Goal: Transaction & Acquisition: Purchase product/service

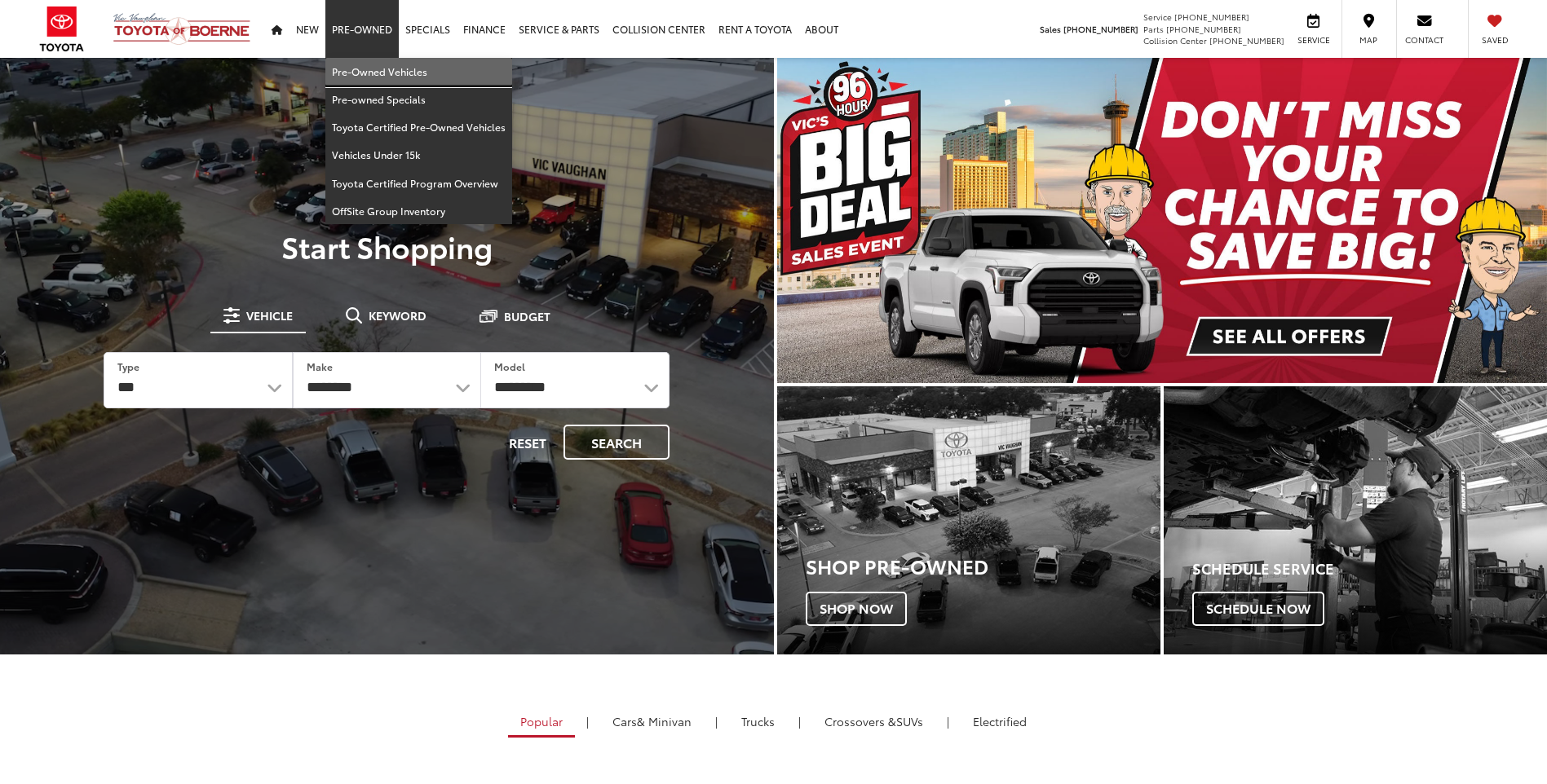
click at [382, 74] on link "Pre-Owned Vehicles" at bounding box center [418, 71] width 186 height 28
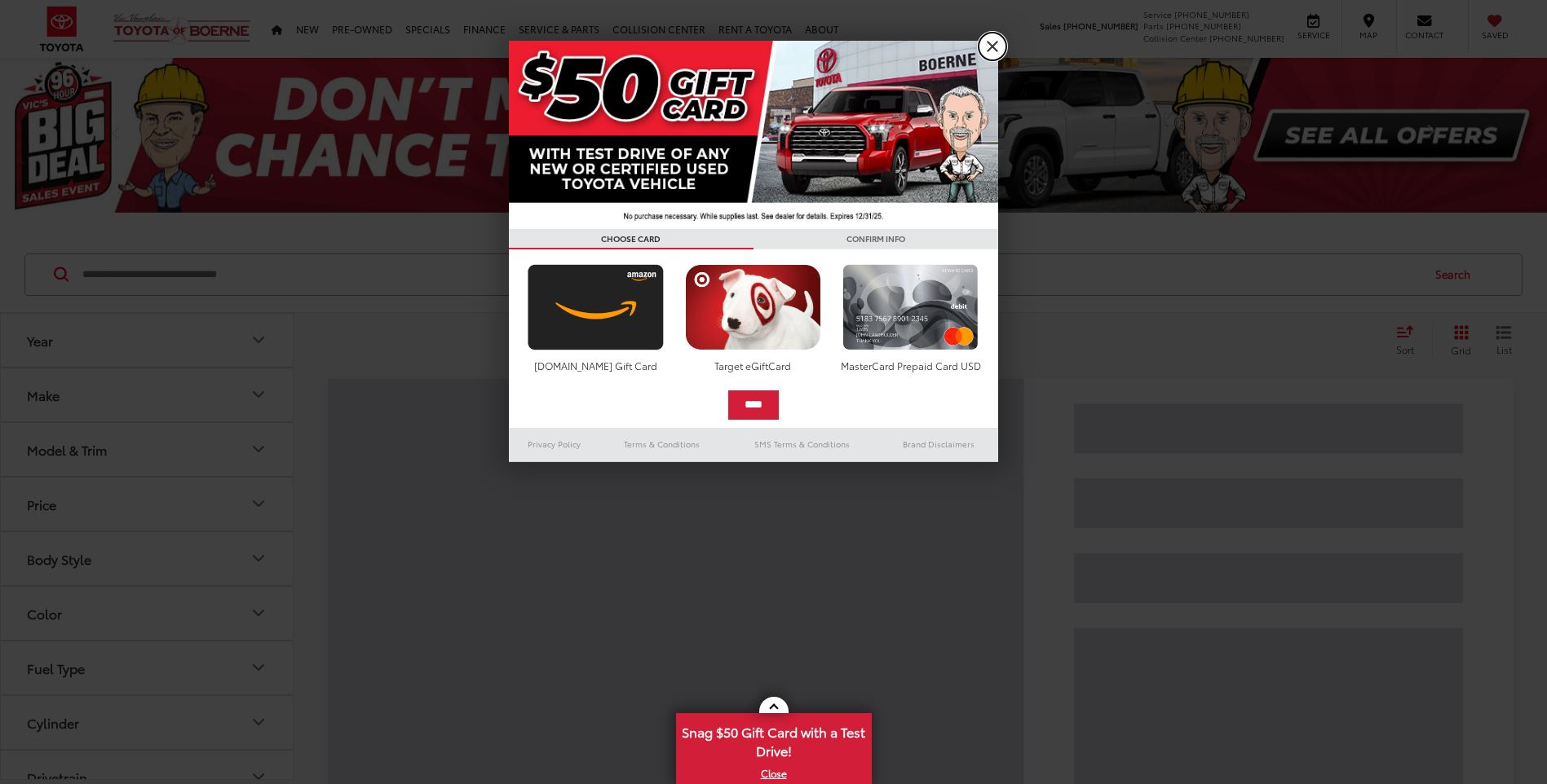
click at [994, 46] on link "X" at bounding box center [992, 46] width 28 height 28
click at [993, 46] on div "Vic Vaughan Toyota of Boerne Sales 726-222-1161 Service 726-222-1138 Parts 726-…" at bounding box center [774, 29] width 1547 height 58
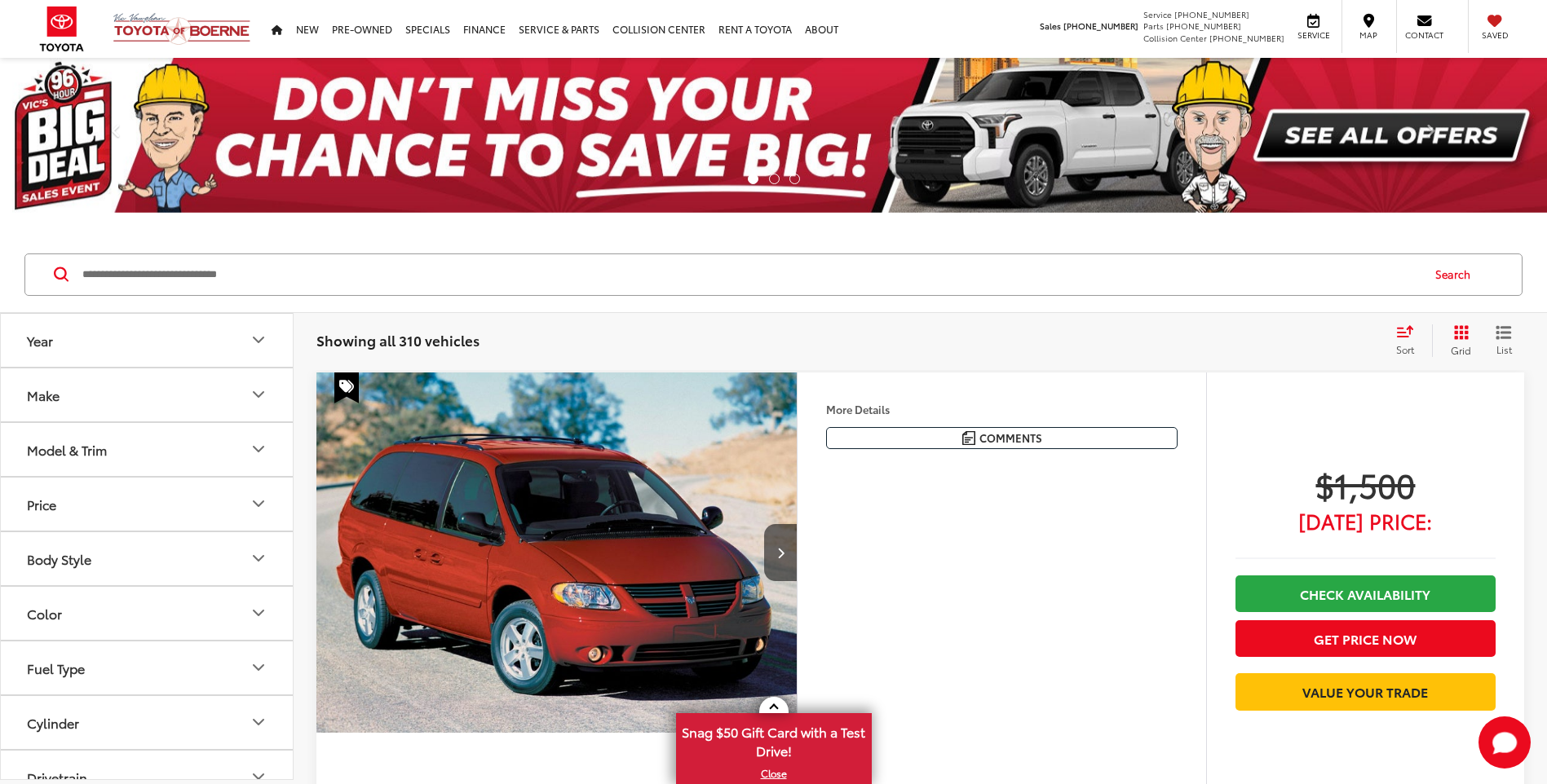
scroll to position [184, 0]
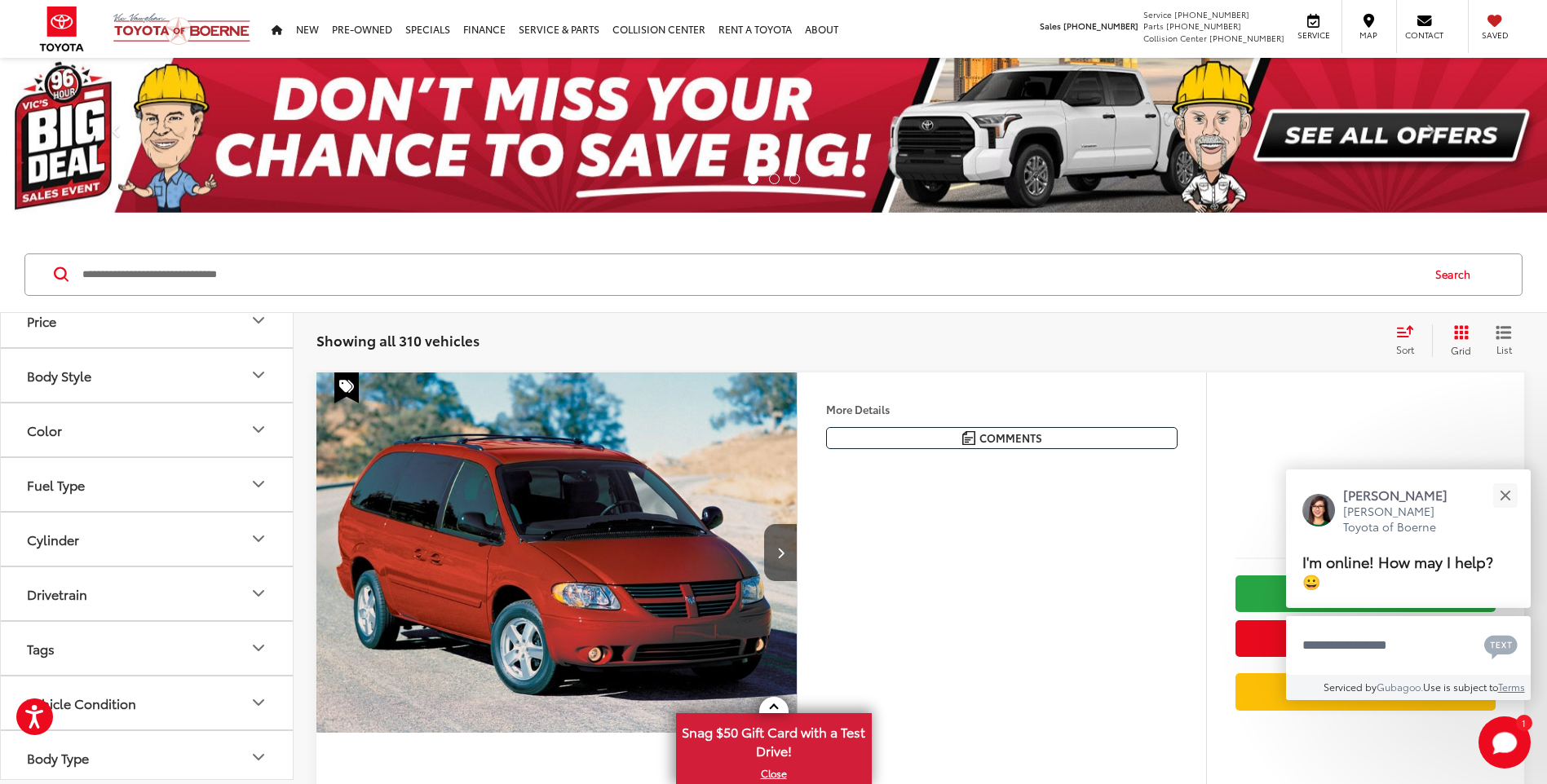
click at [266, 377] on icon "Body Style" at bounding box center [259, 375] width 20 height 20
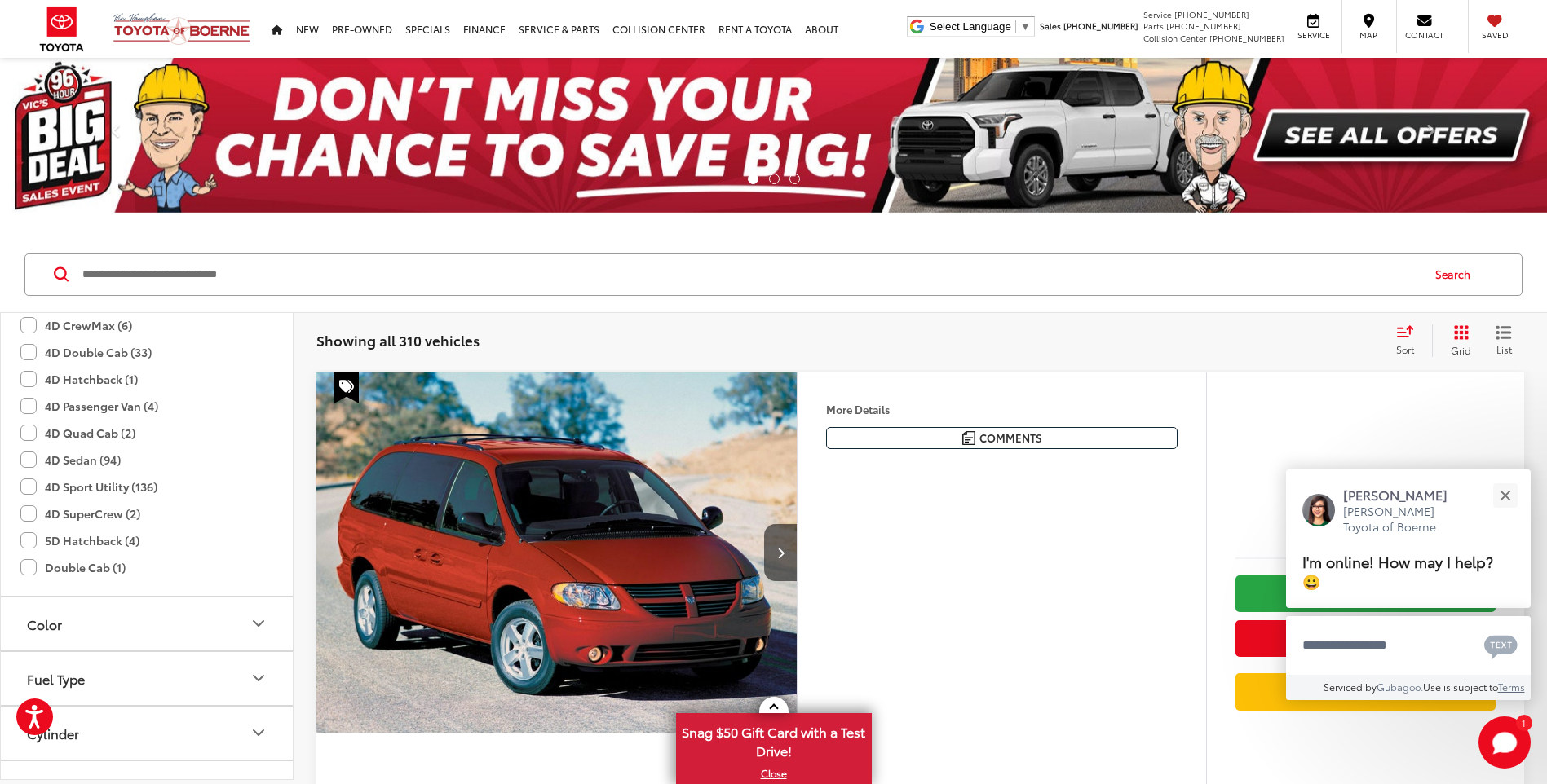
scroll to position [0, 0]
click at [25, 324] on label "4D CrewMax (6)" at bounding box center [76, 326] width 112 height 27
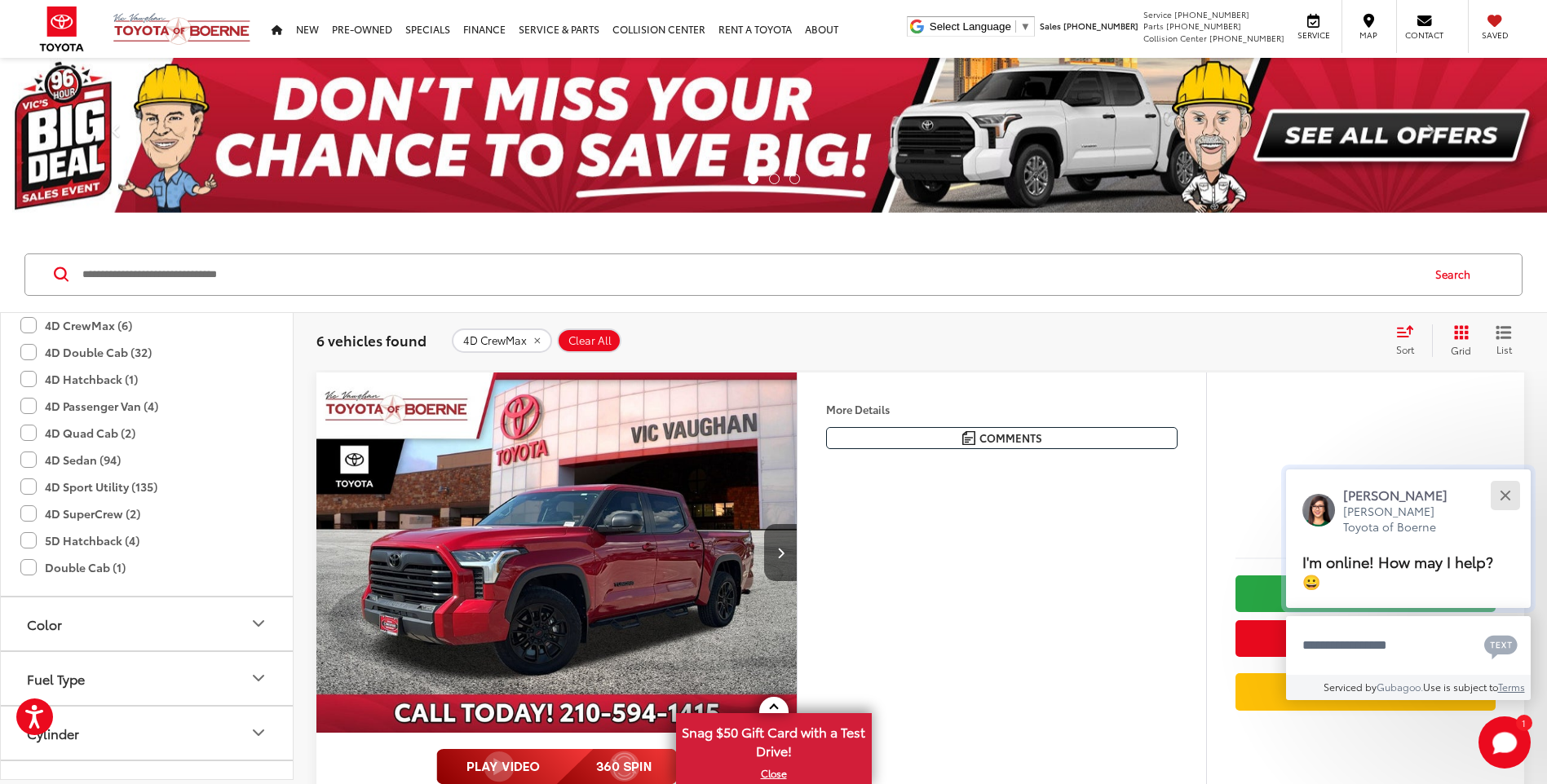
click at [1508, 492] on div "Close" at bounding box center [1505, 495] width 11 height 11
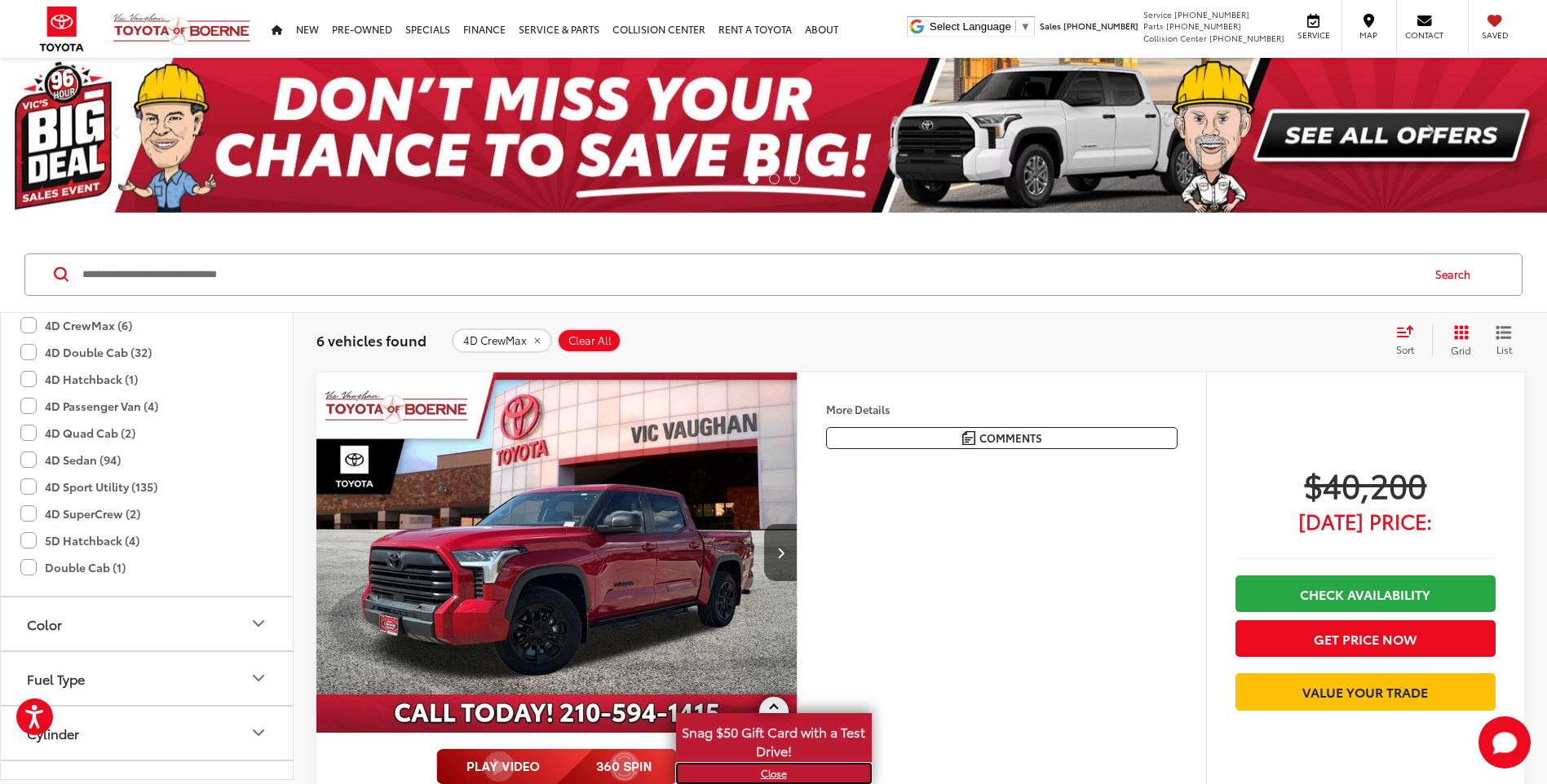
click at [782, 772] on link "X" at bounding box center [774, 773] width 193 height 18
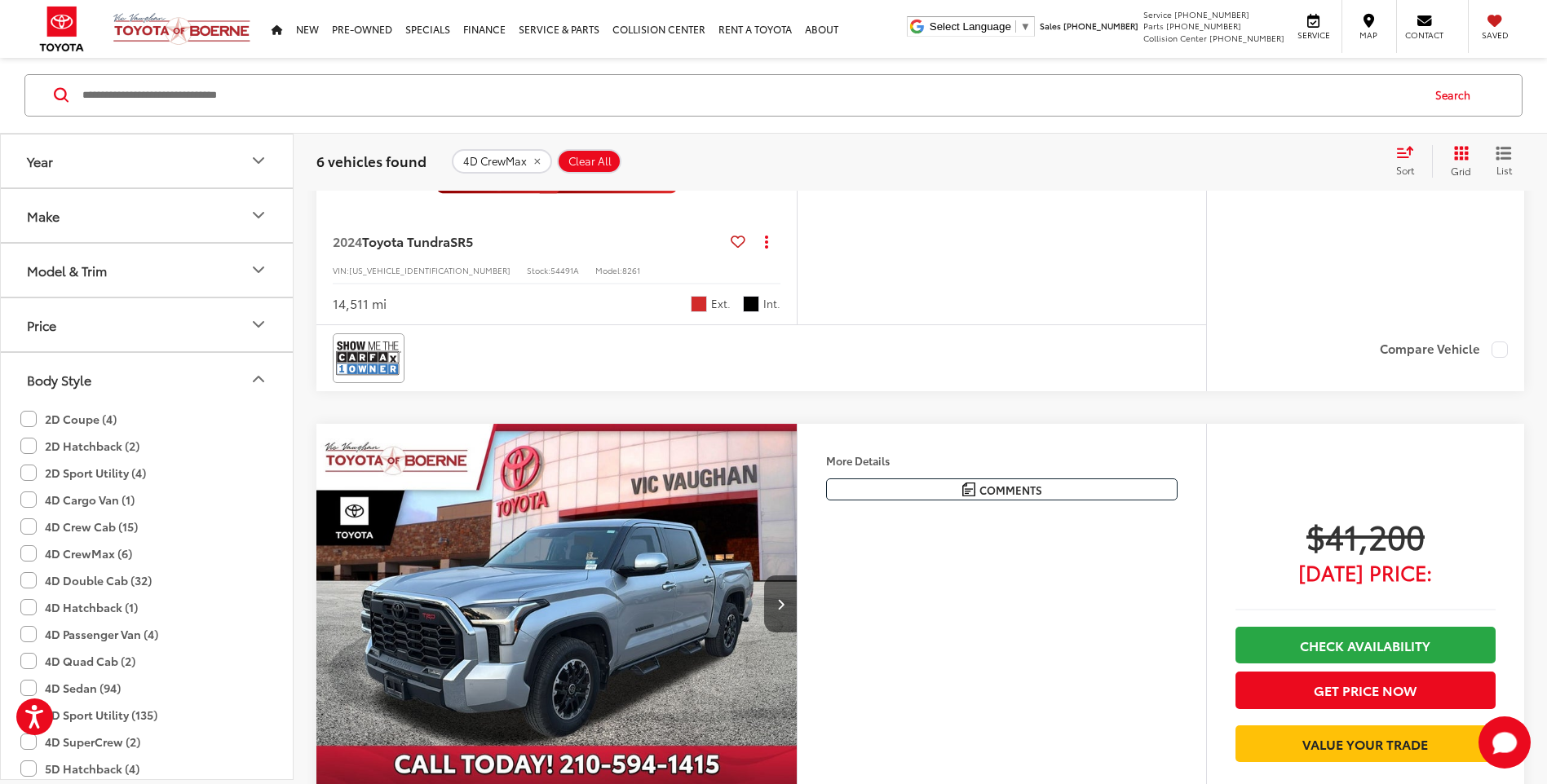
scroll to position [530, 0]
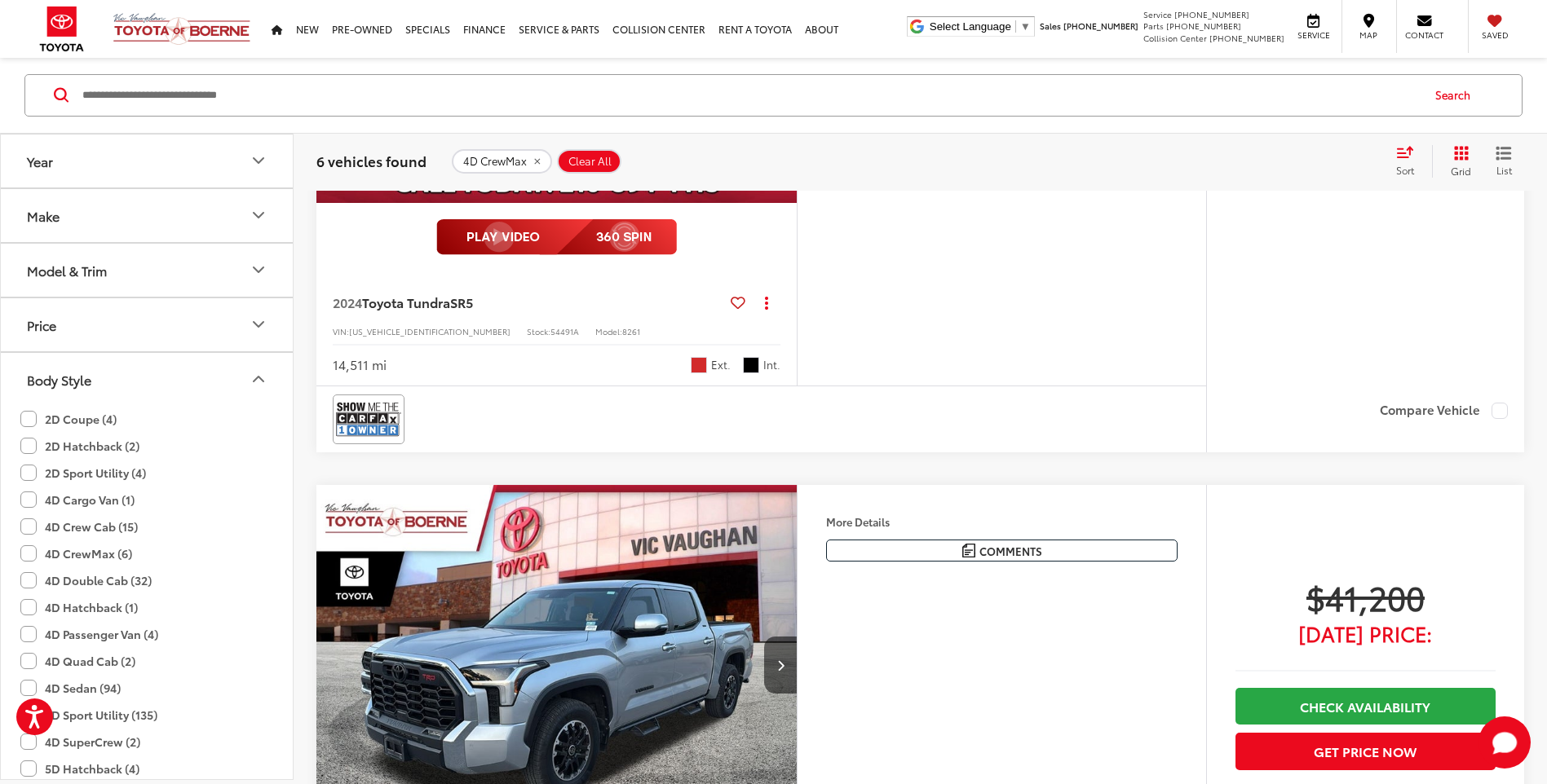
click at [32, 528] on label "4D Crew Cab (15)" at bounding box center [79, 527] width 118 height 27
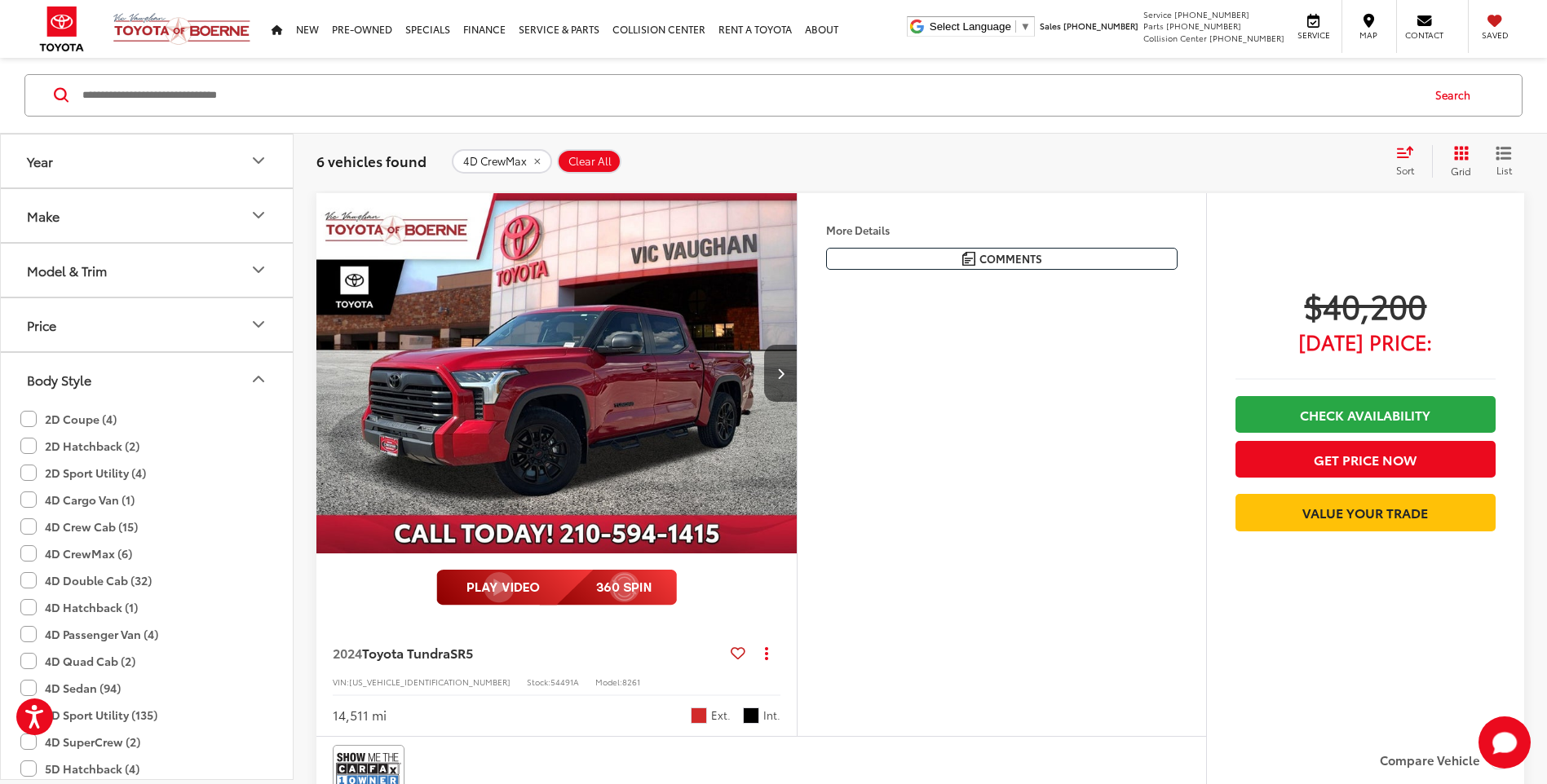
click at [29, 554] on label "4D CrewMax (6)" at bounding box center [76, 554] width 112 height 27
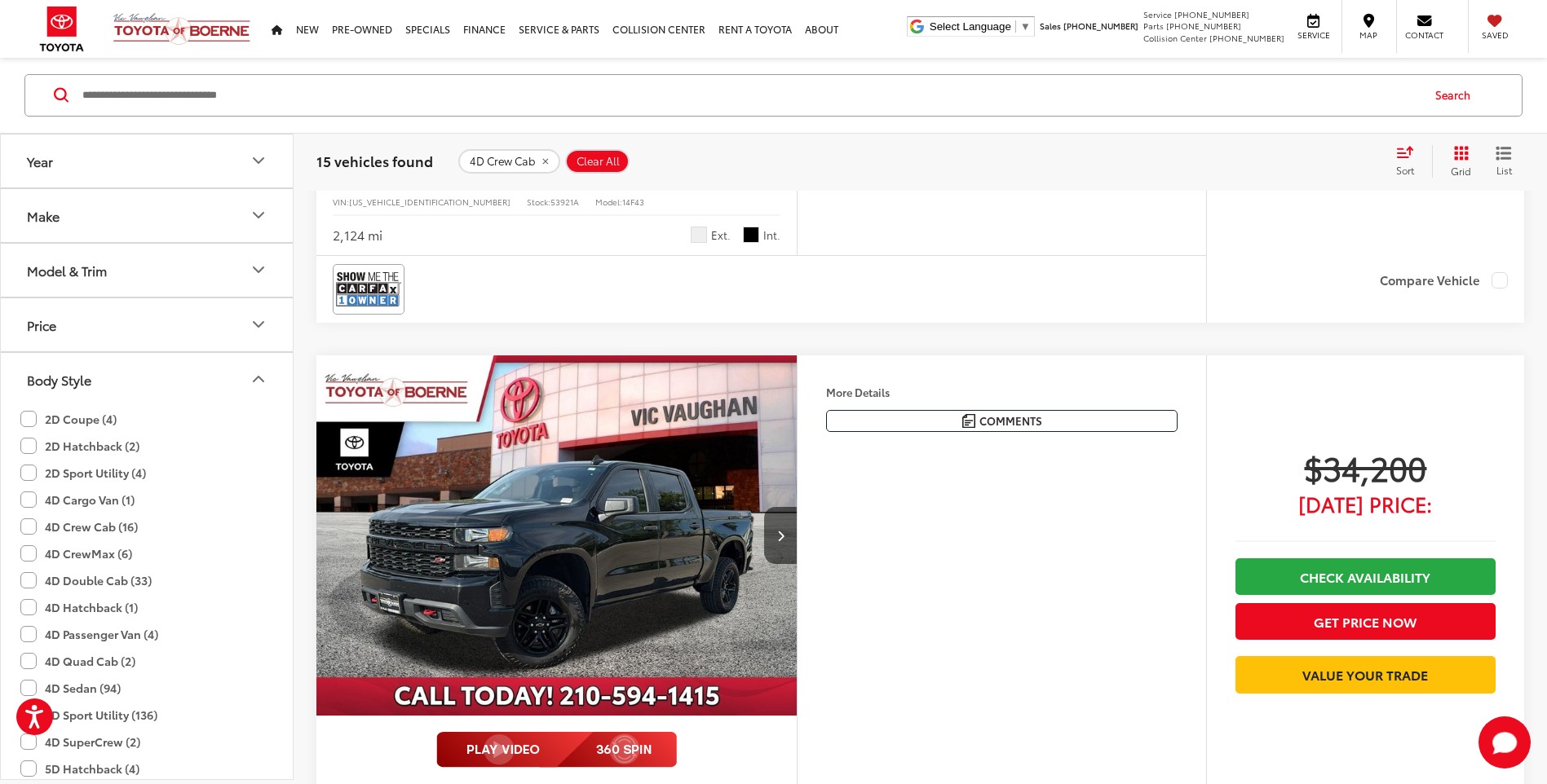
scroll to position [3990, 0]
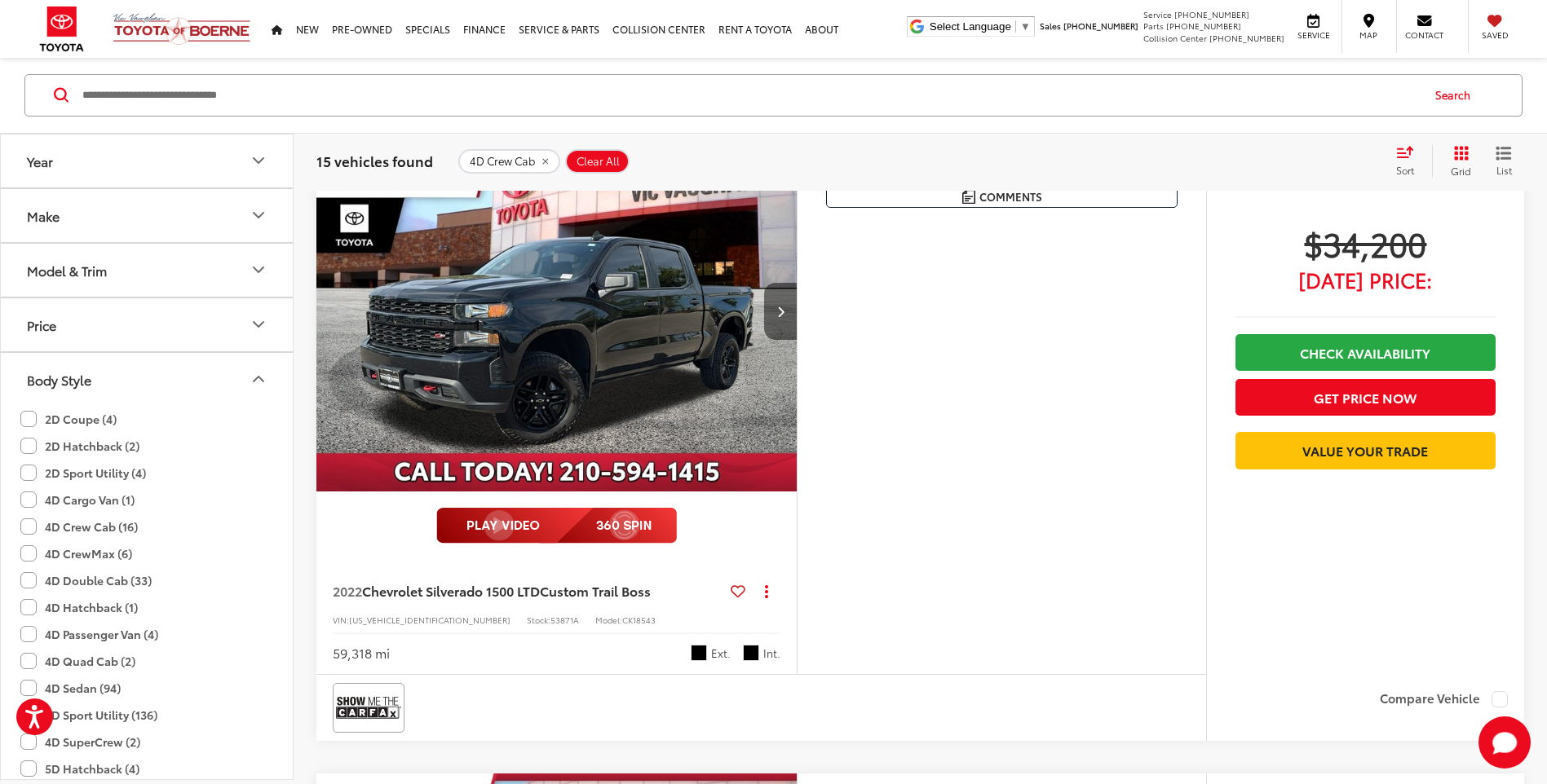
click at [776, 300] on button "Next image" at bounding box center [780, 311] width 33 height 57
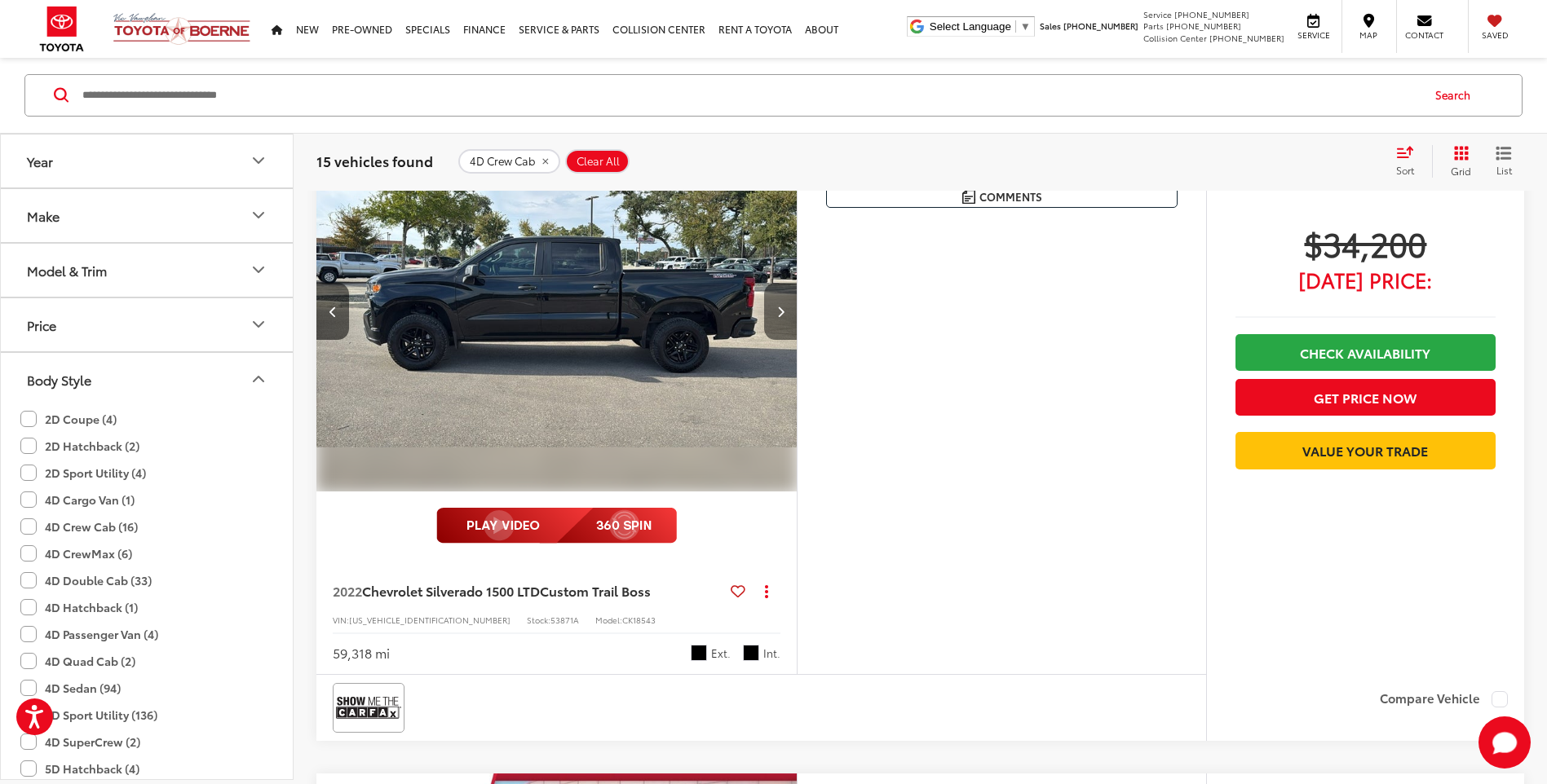
click at [776, 300] on button "Next image" at bounding box center [780, 311] width 33 height 57
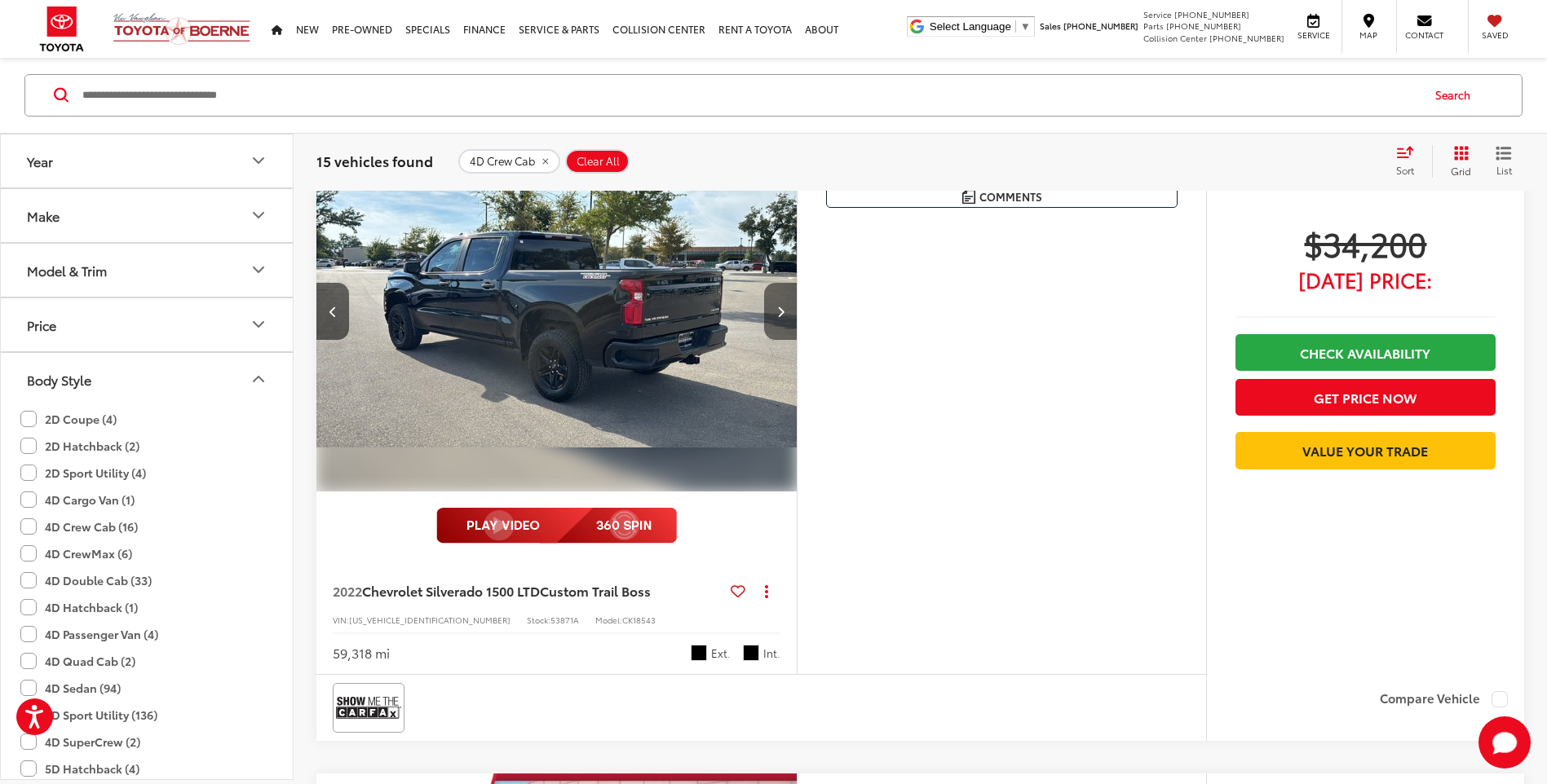
click at [779, 307] on icon "Next image" at bounding box center [781, 311] width 7 height 12
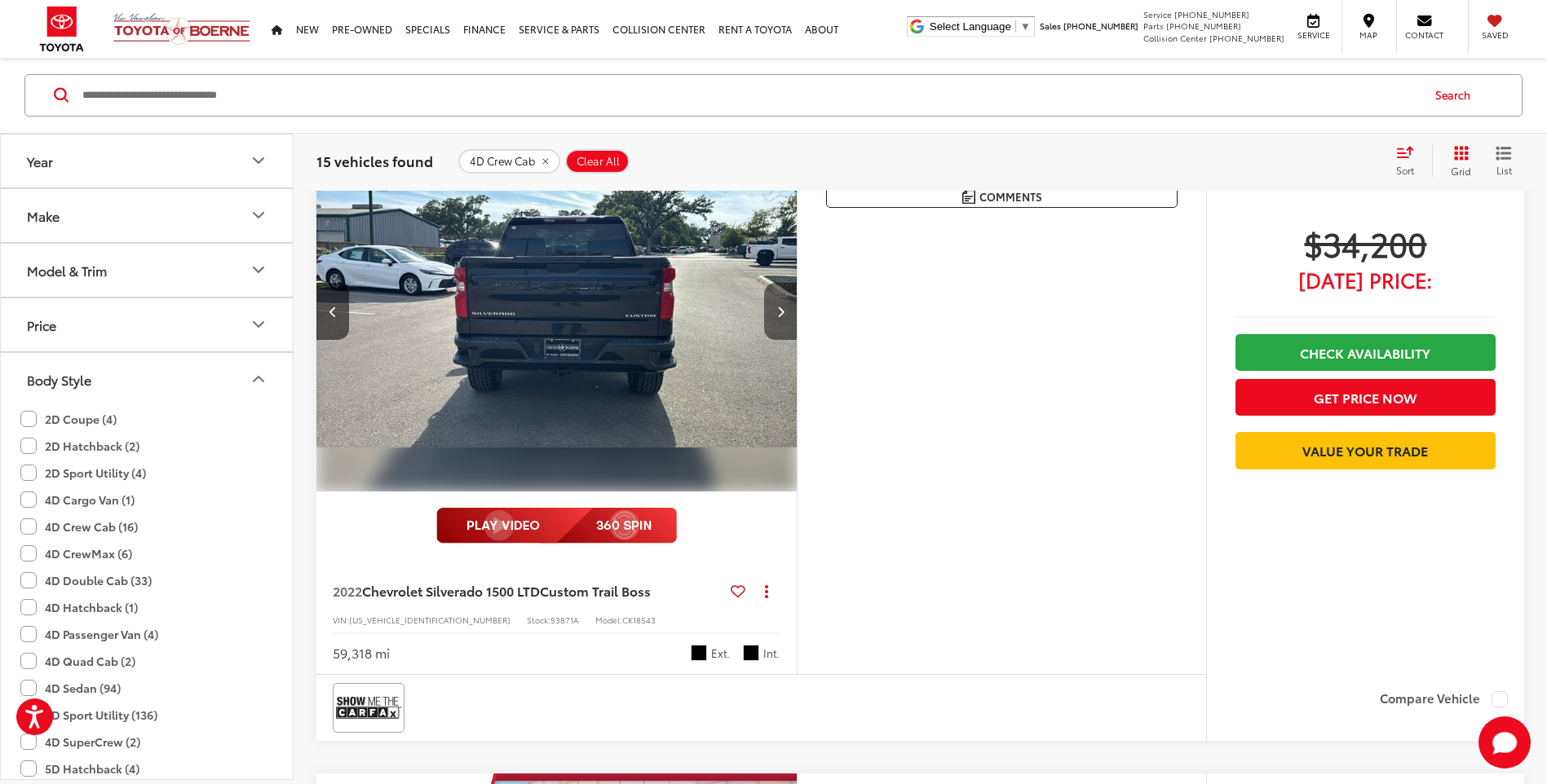
click at [779, 307] on icon "Next image" at bounding box center [781, 311] width 7 height 12
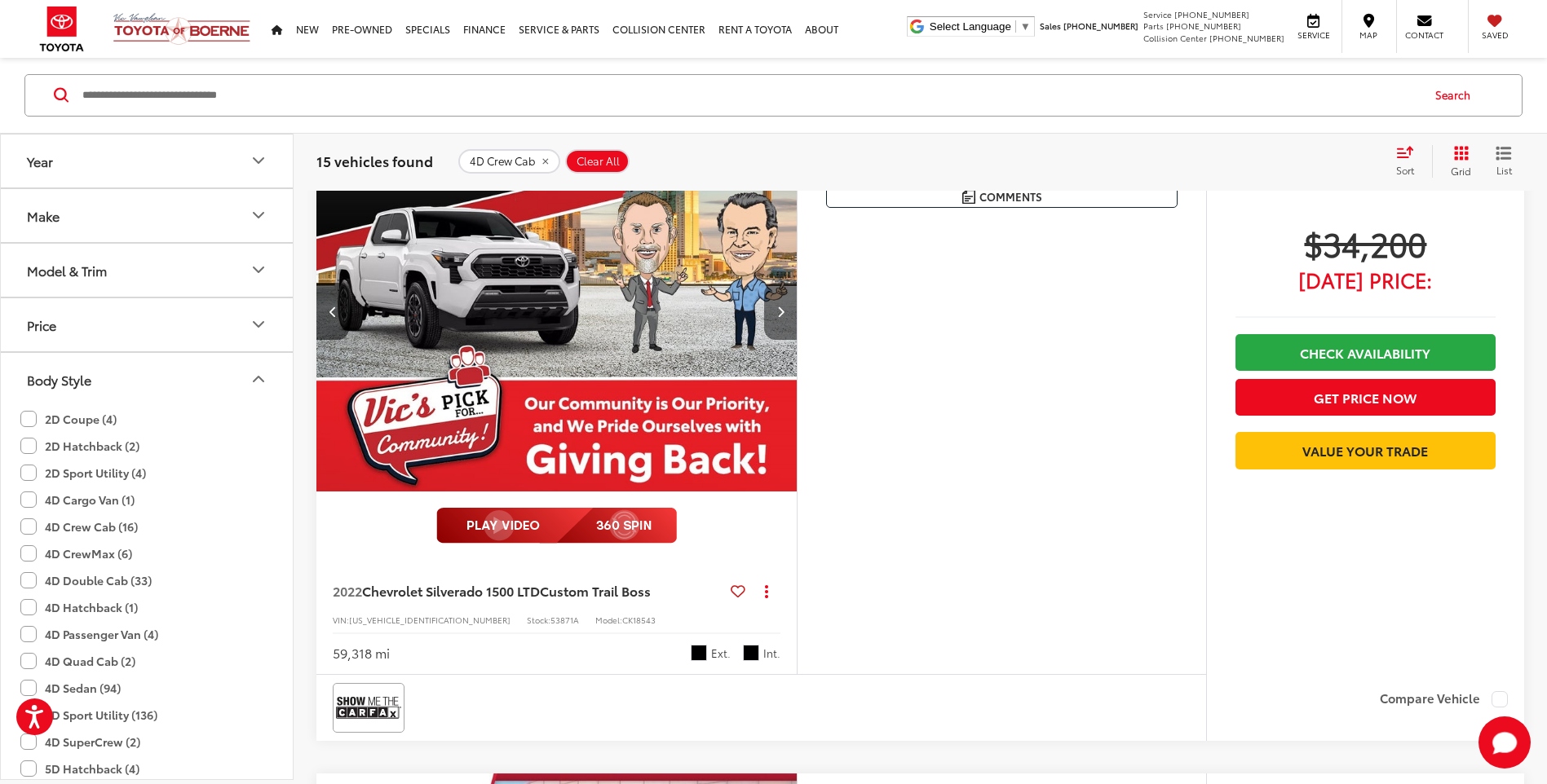
click at [779, 307] on icon "Next image" at bounding box center [781, 311] width 7 height 12
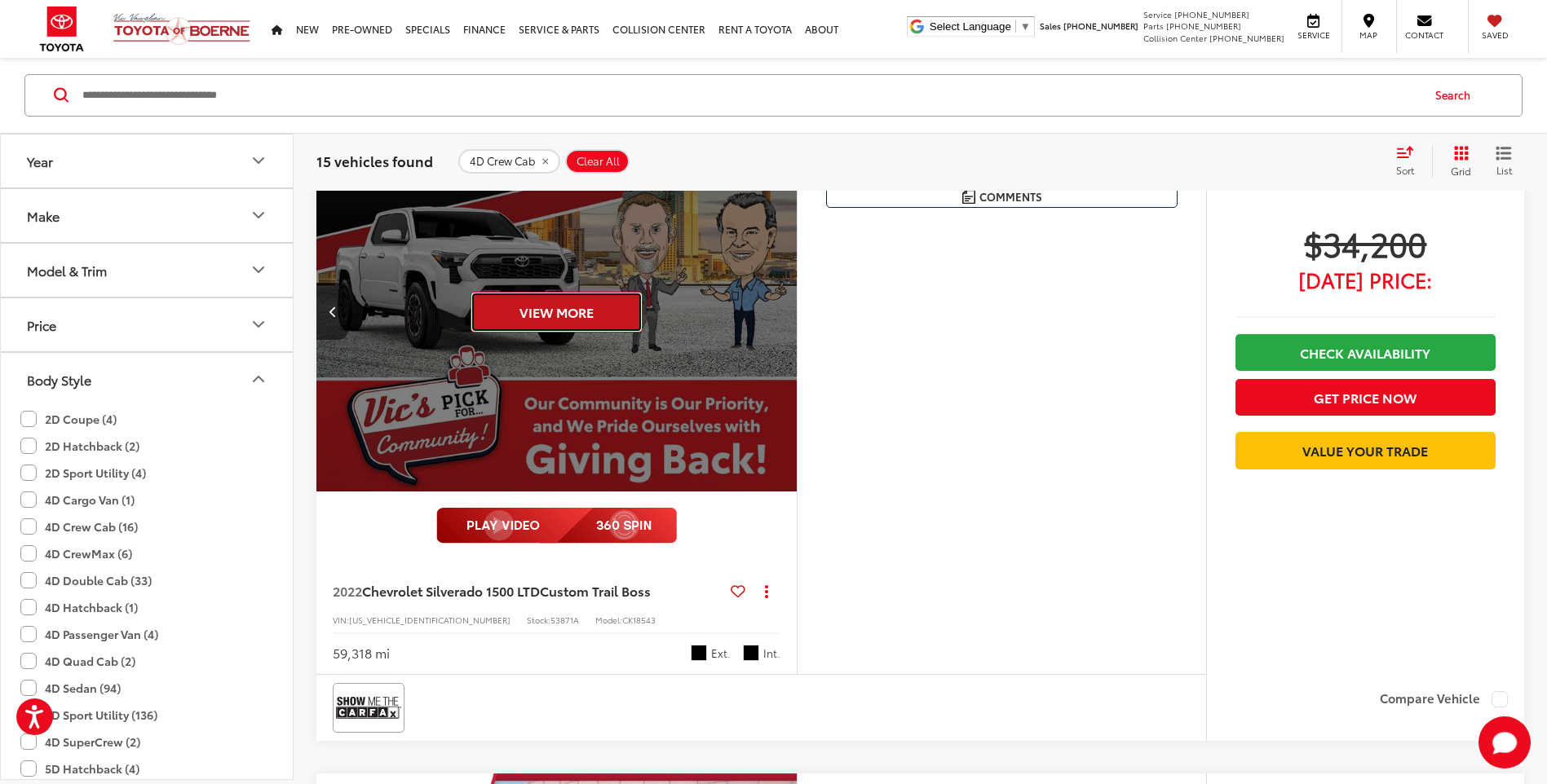
click at [583, 301] on button "View More" at bounding box center [556, 312] width 172 height 41
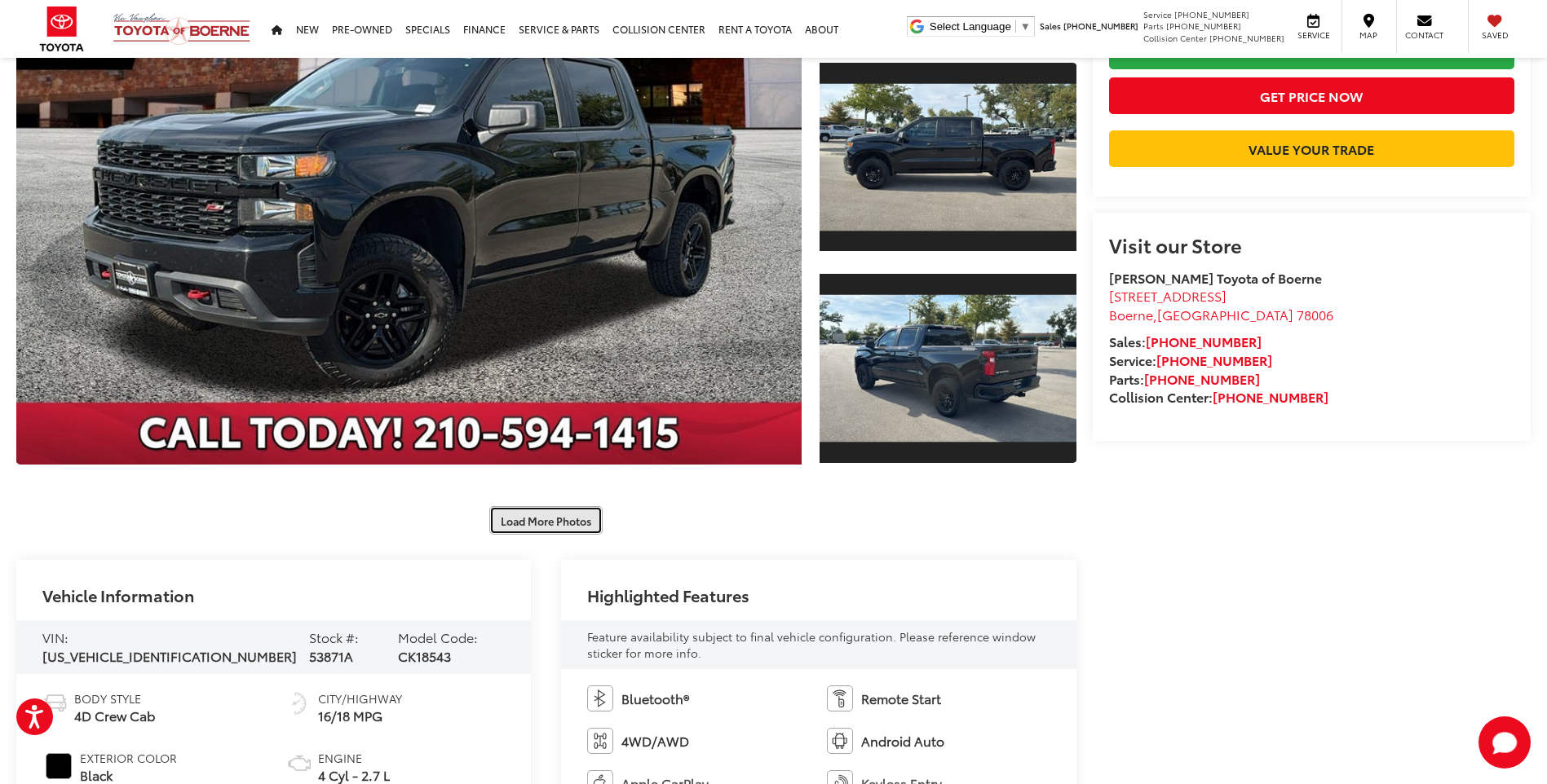
click at [574, 523] on button "Load More Photos" at bounding box center [545, 521] width 113 height 29
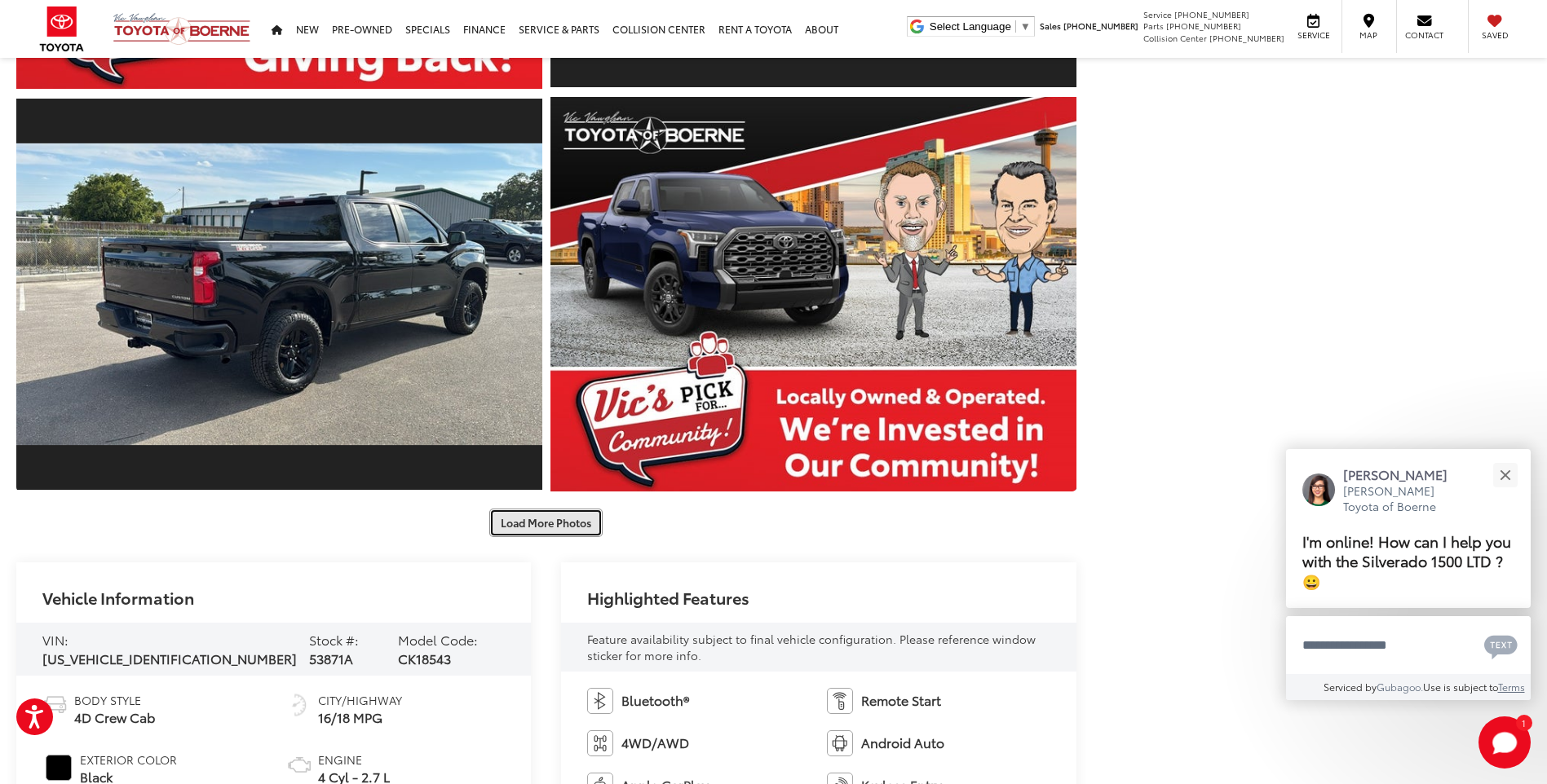
scroll to position [1101, 0]
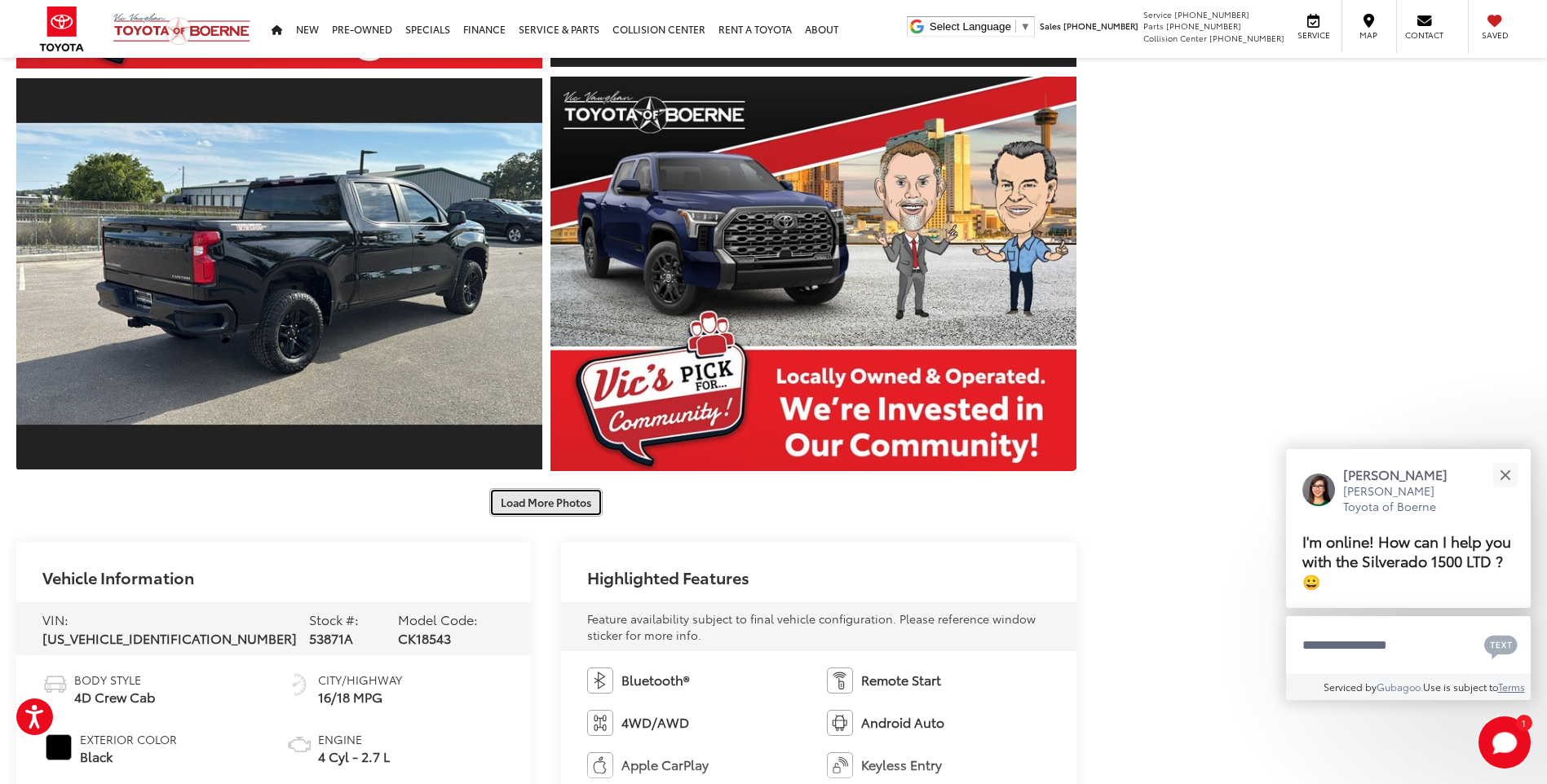
click at [592, 493] on button "Load More Photos" at bounding box center [545, 502] width 113 height 29
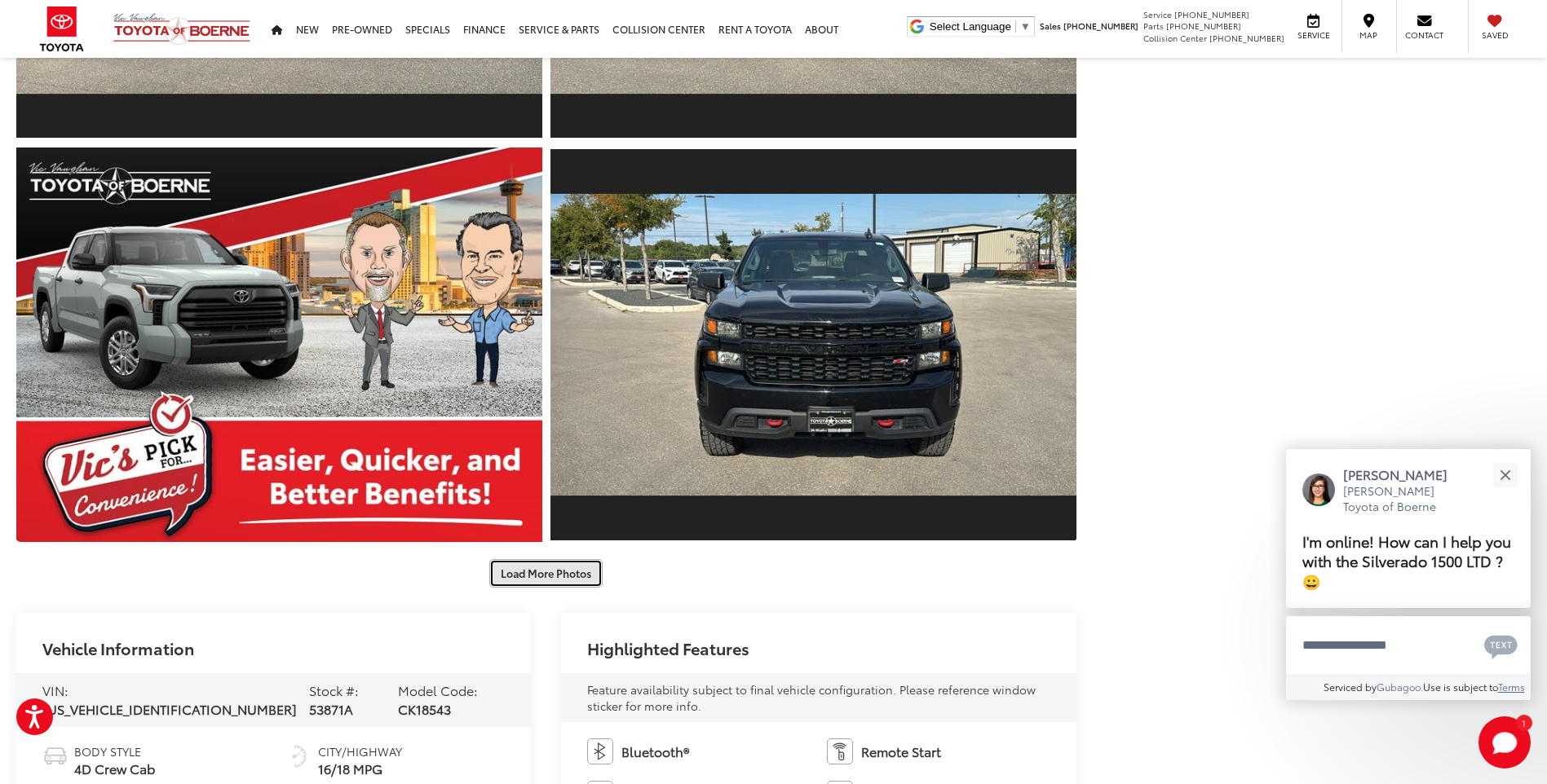
scroll to position [0, 0]
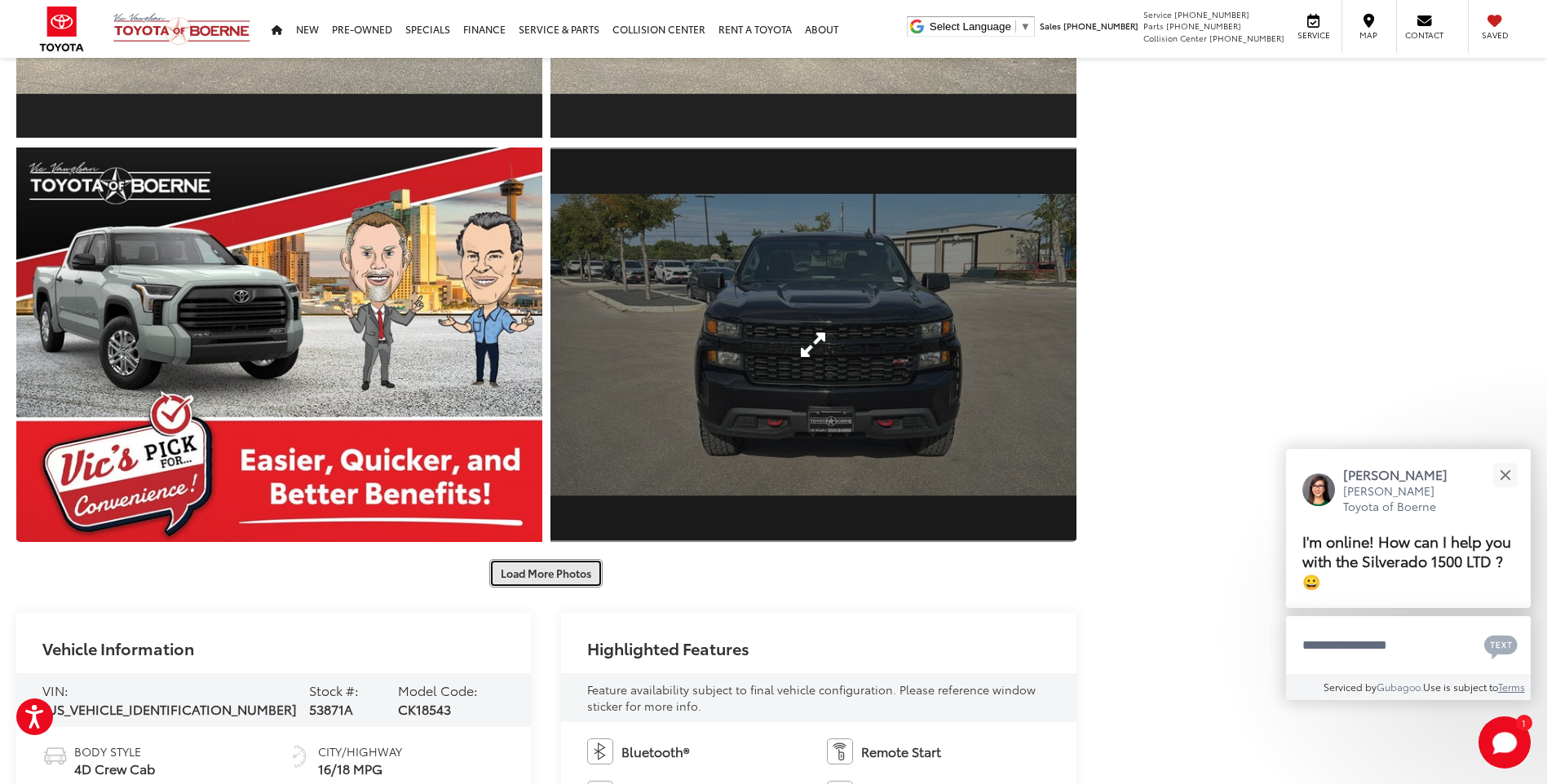
click at [567, 570] on button "Load More Photos" at bounding box center [545, 574] width 113 height 29
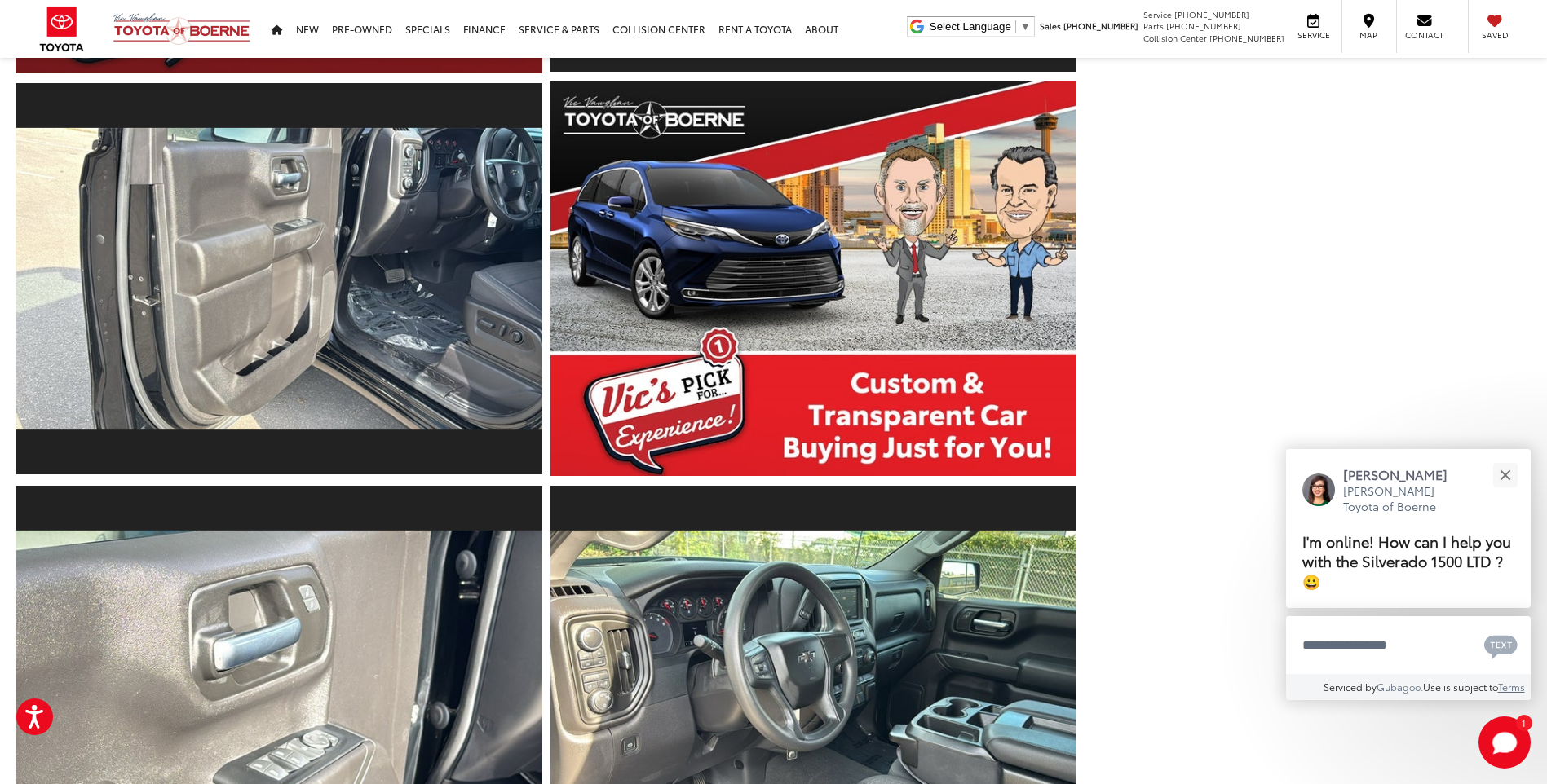
scroll to position [2099, 0]
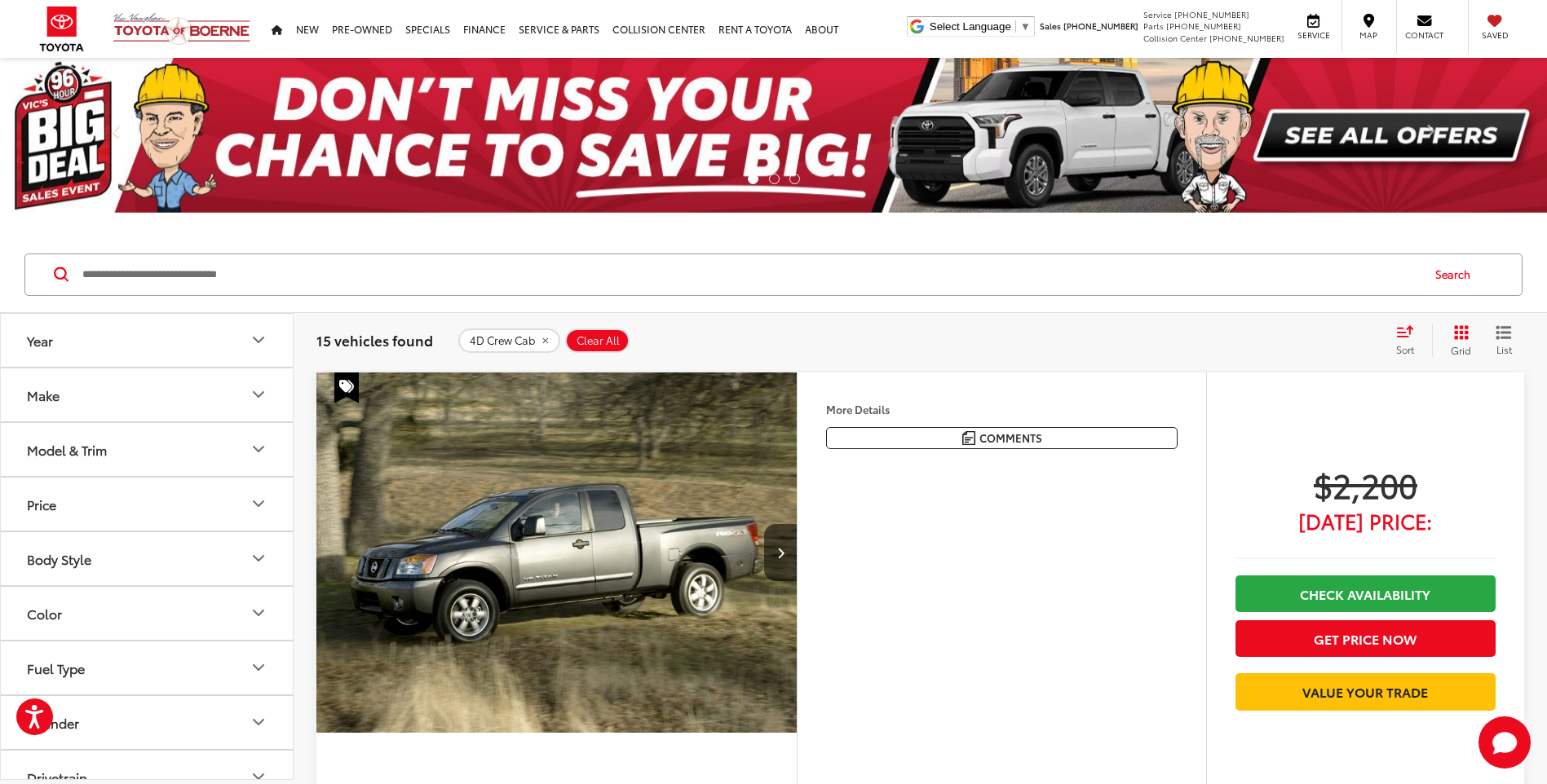
click at [1409, 337] on div "Sort" at bounding box center [1410, 341] width 44 height 33
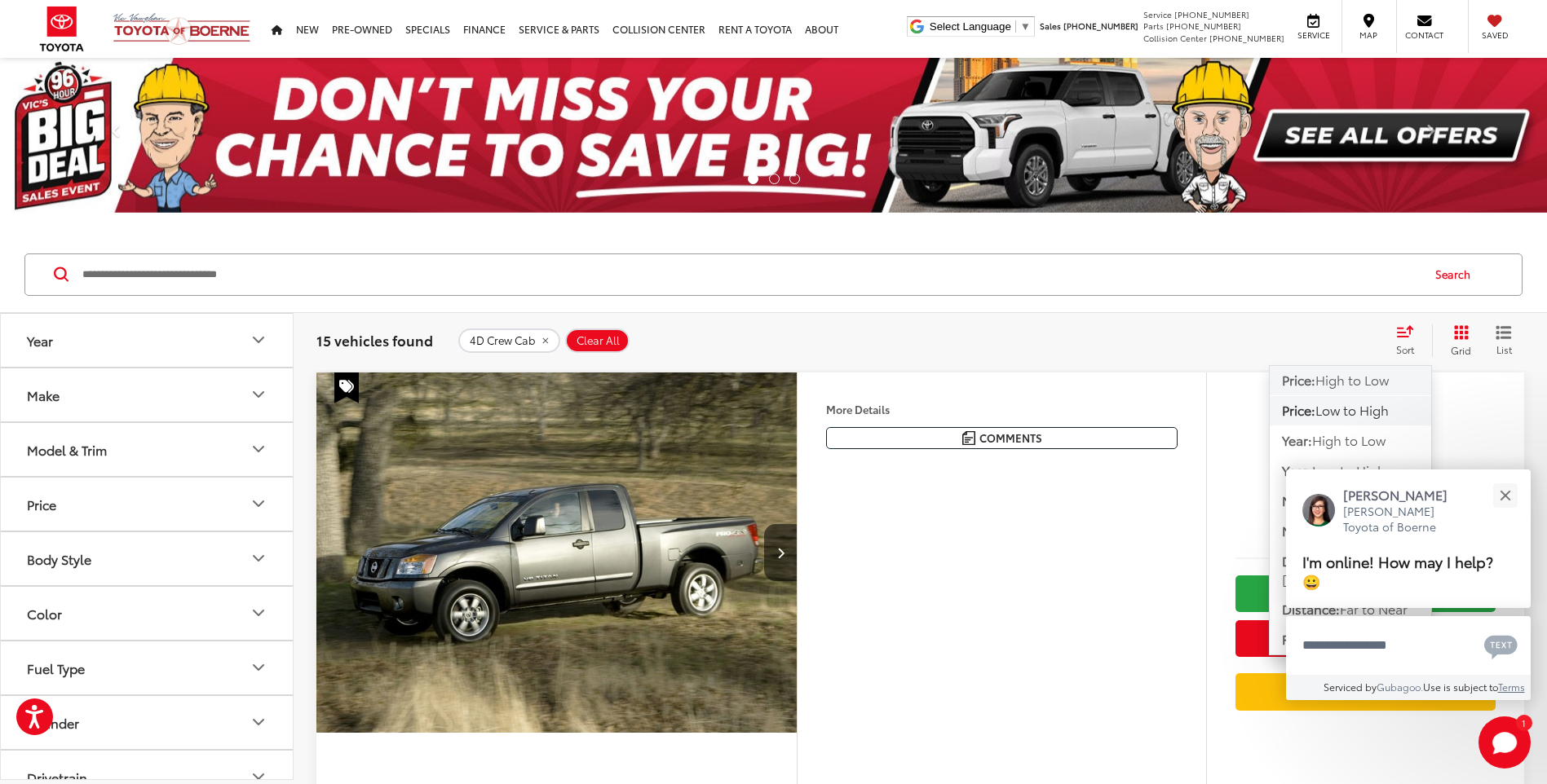
click at [1368, 387] on span "High to Low" at bounding box center [1352, 379] width 73 height 19
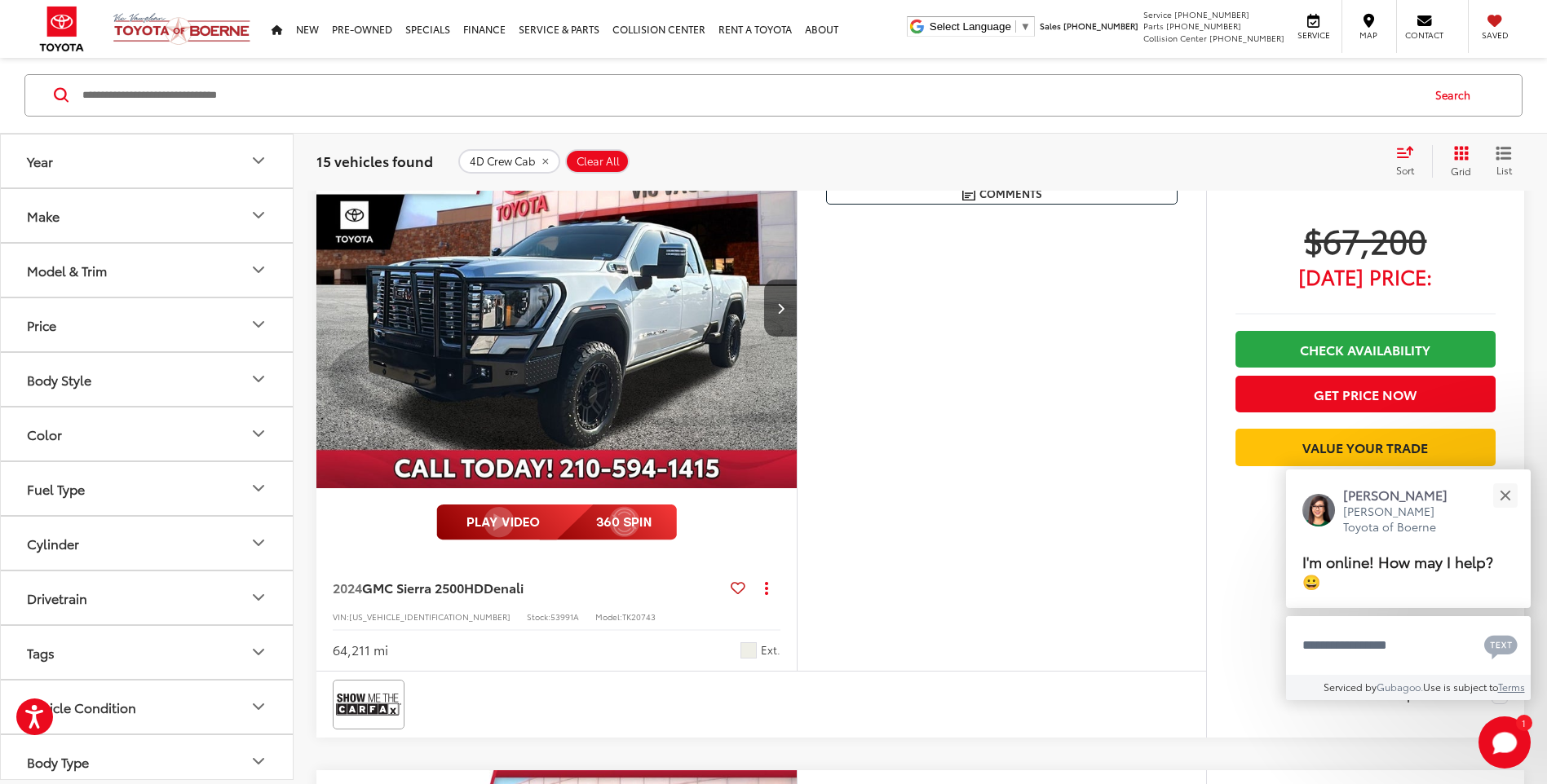
scroll to position [285, 0]
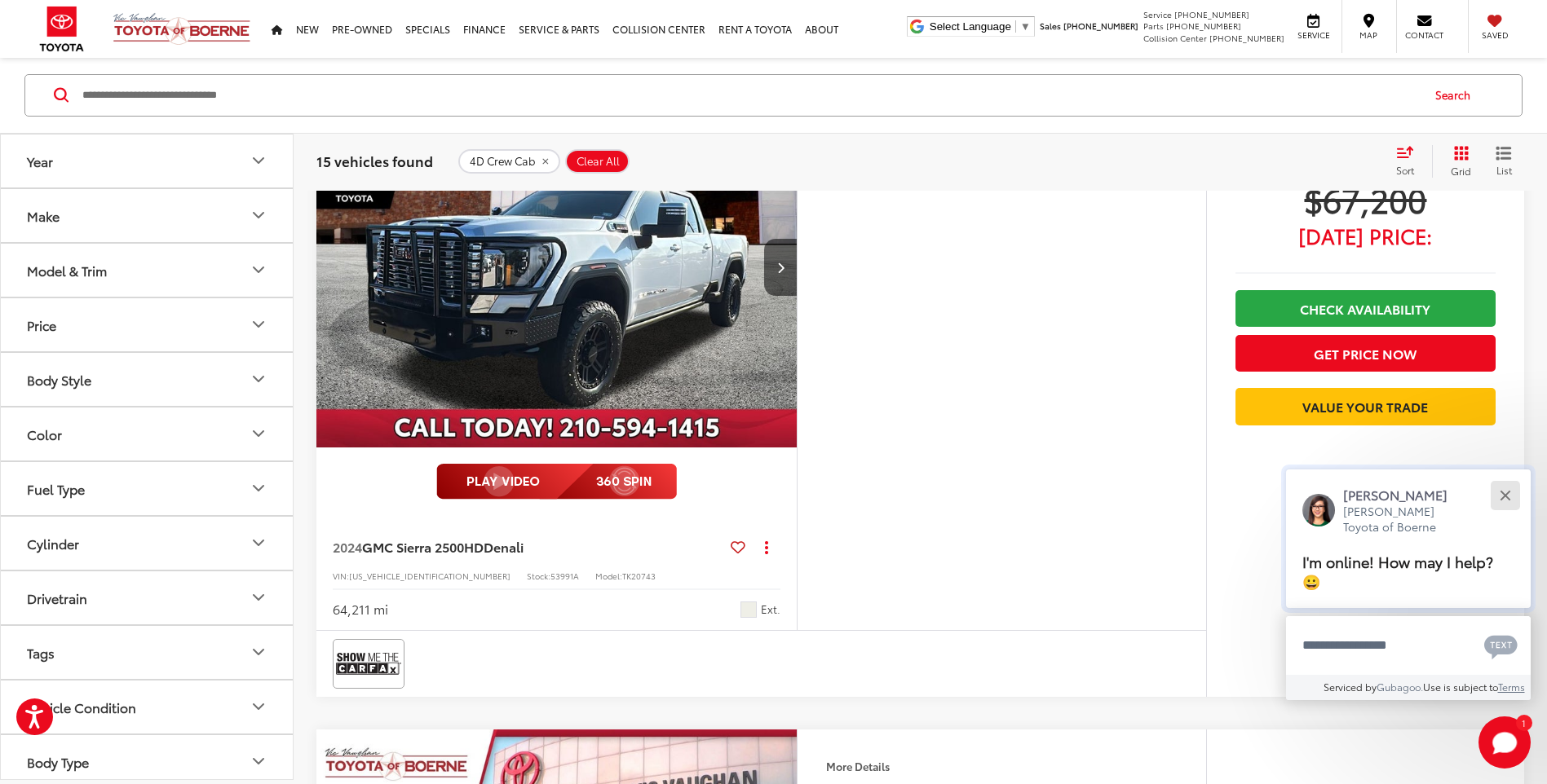
click at [1507, 491] on button "Close" at bounding box center [1504, 495] width 35 height 35
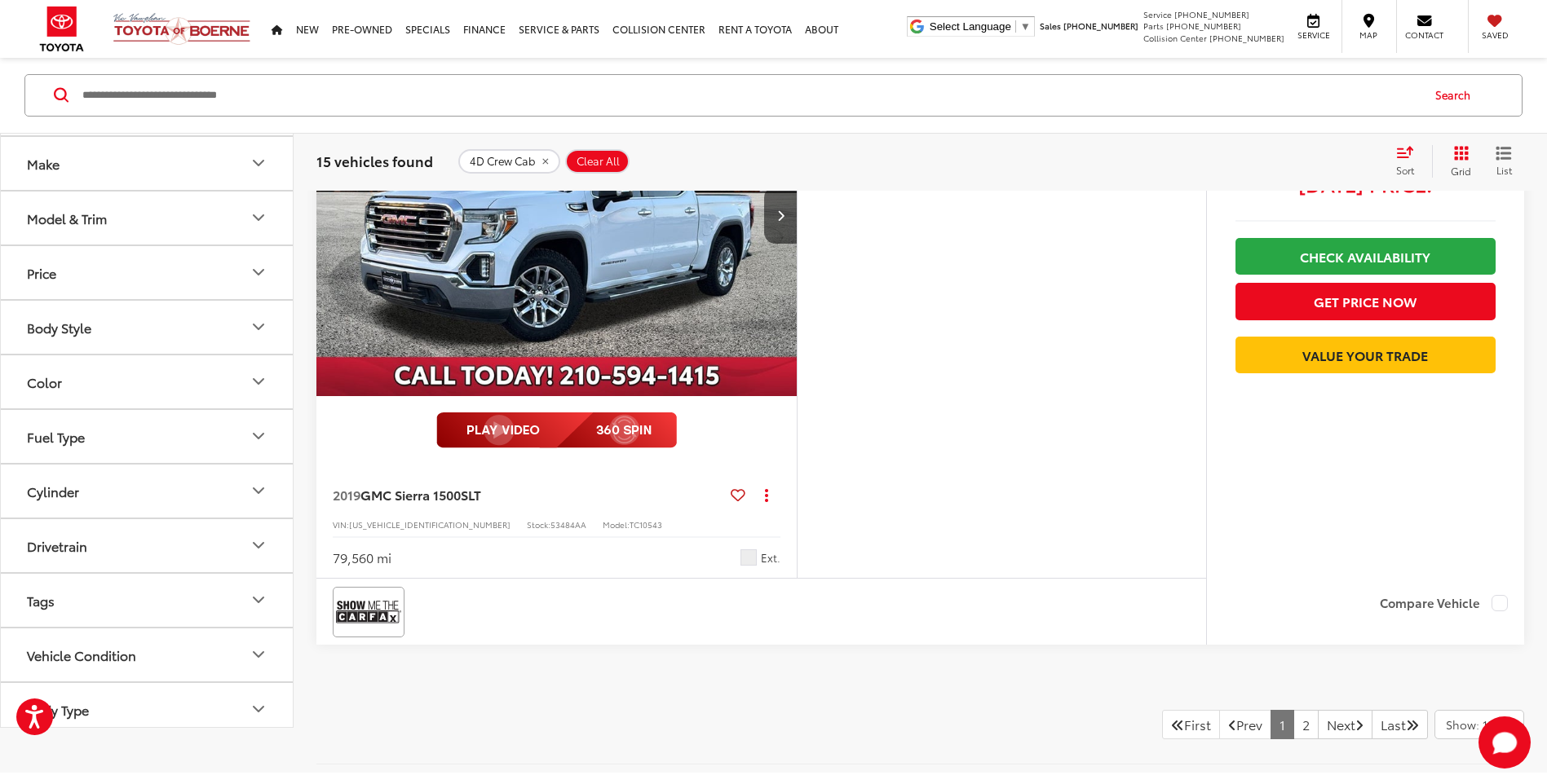
scroll to position [7351, 0]
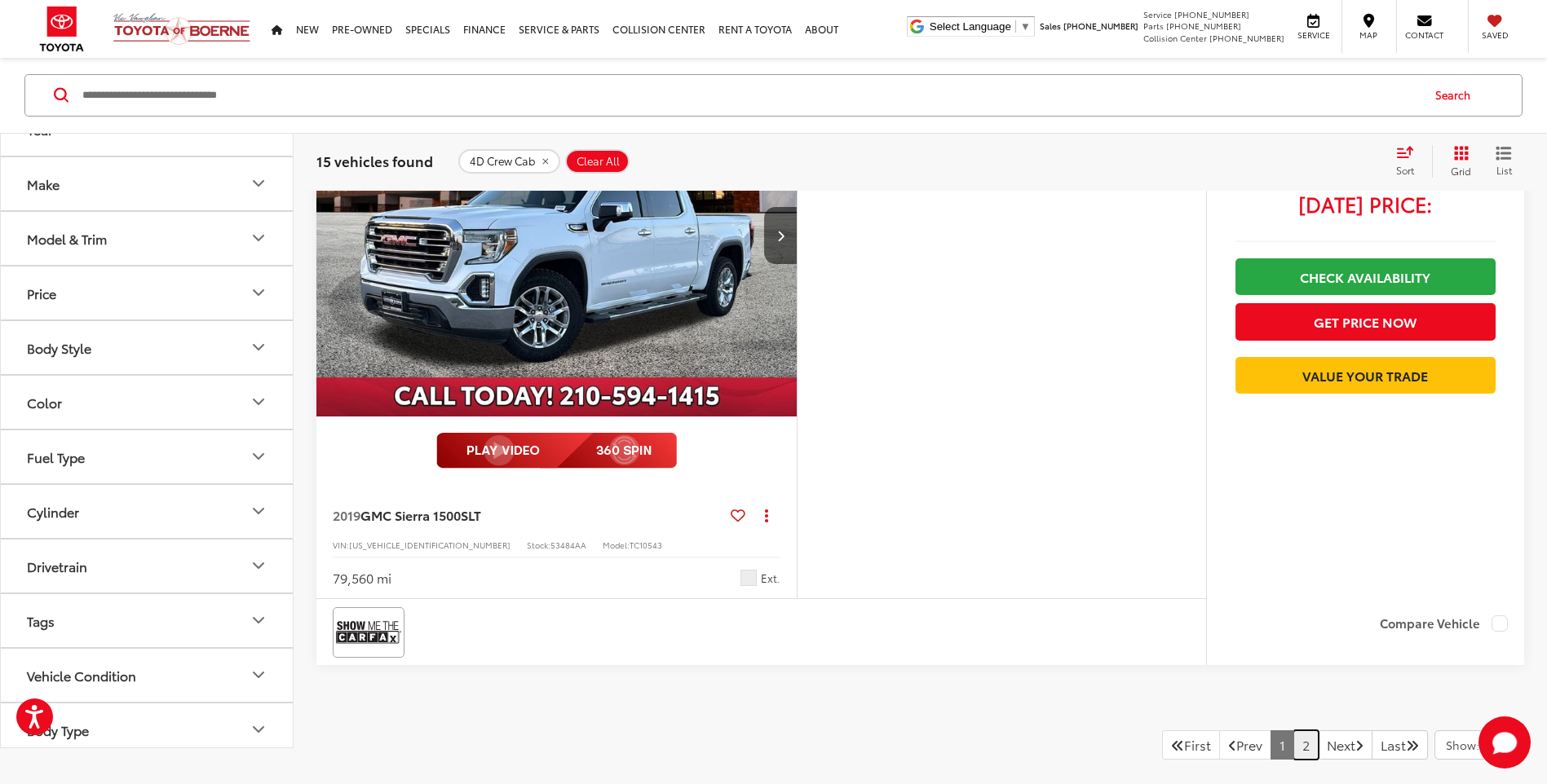
click at [1294, 736] on link "2" at bounding box center [1306, 745] width 25 height 29
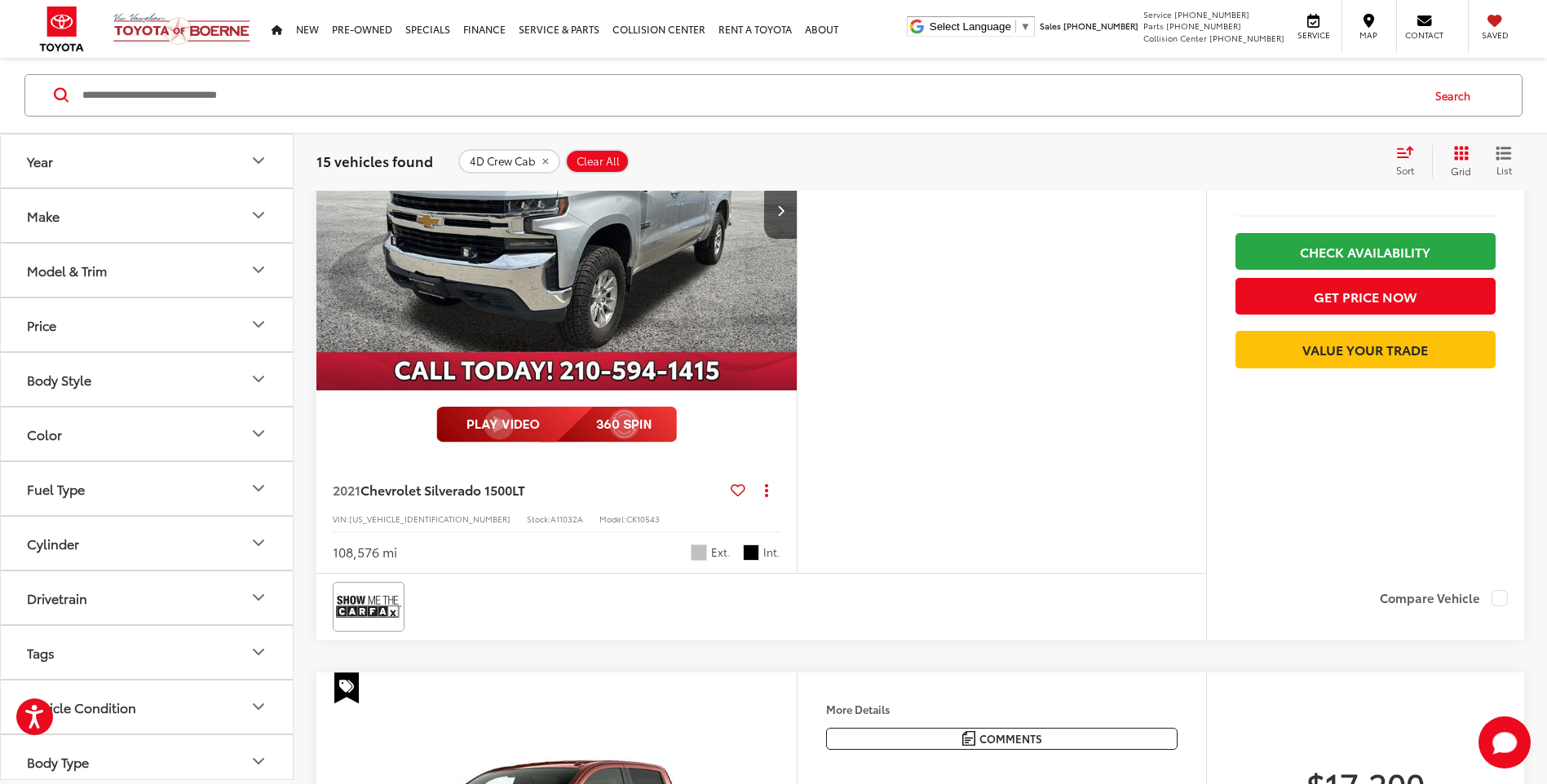
scroll to position [346, 0]
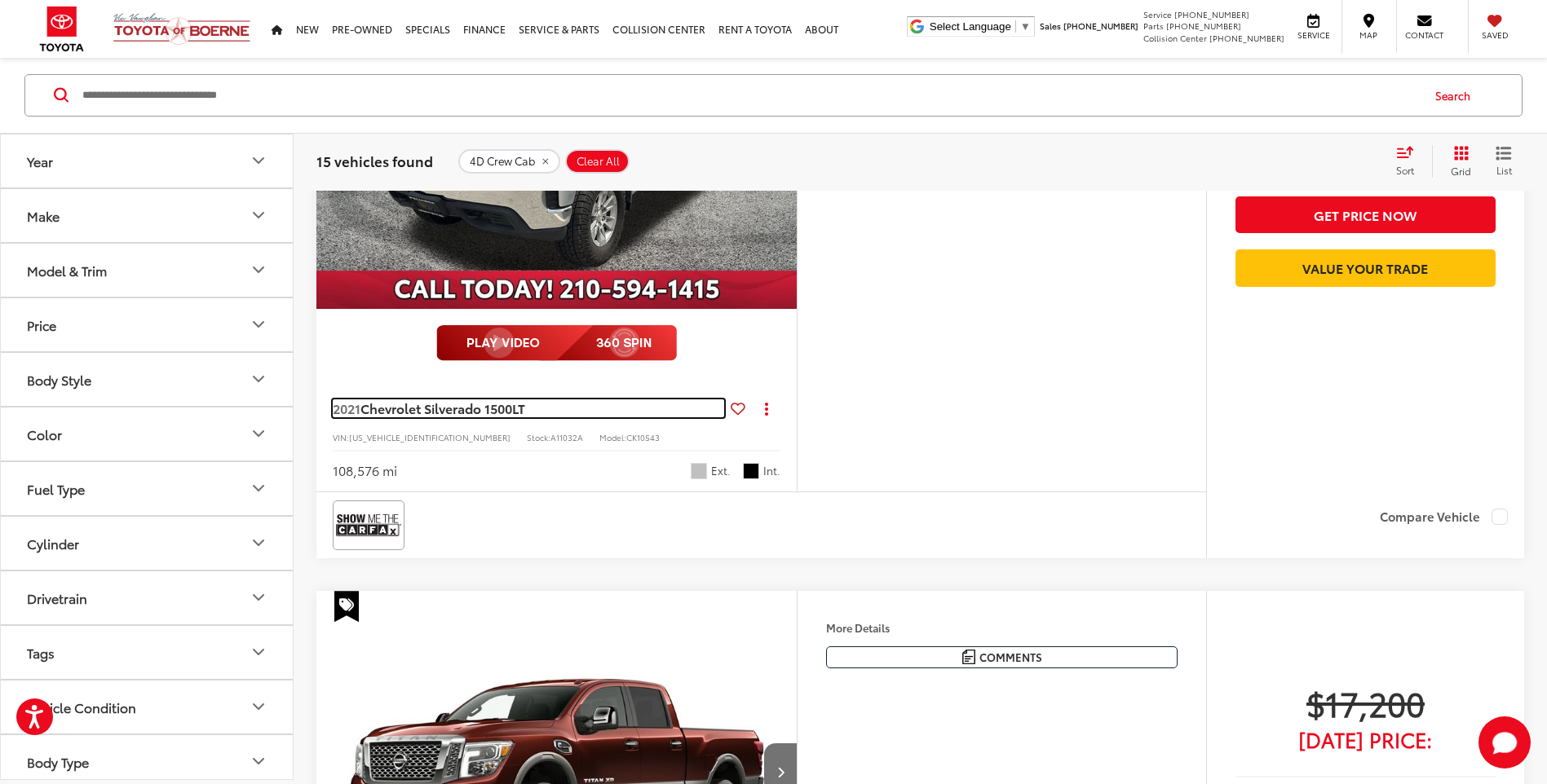
click at [459, 402] on span "Chevrolet Silverado 1500" at bounding box center [436, 408] width 152 height 19
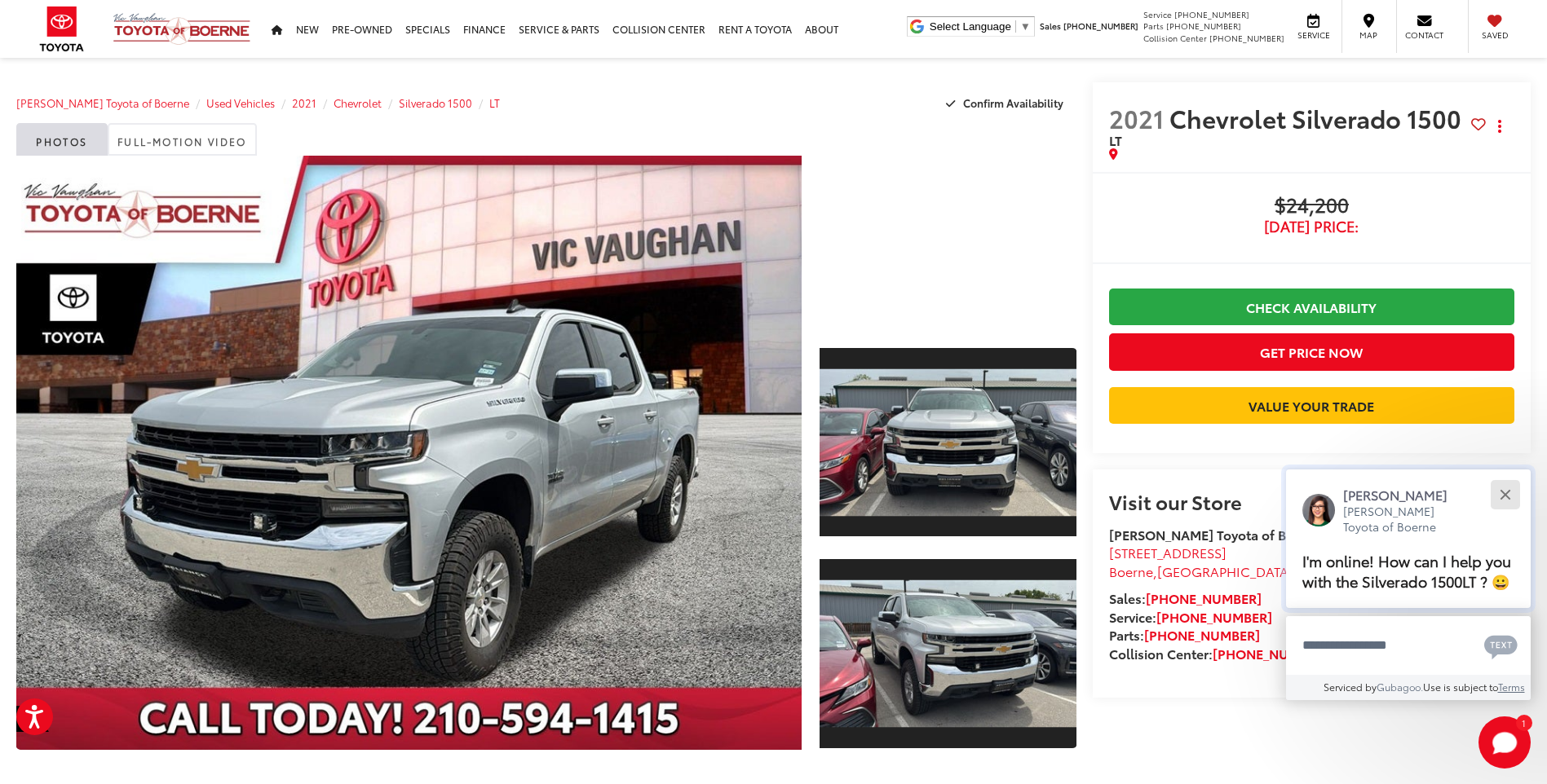
click at [1508, 491] on div "Close" at bounding box center [1505, 495] width 11 height 11
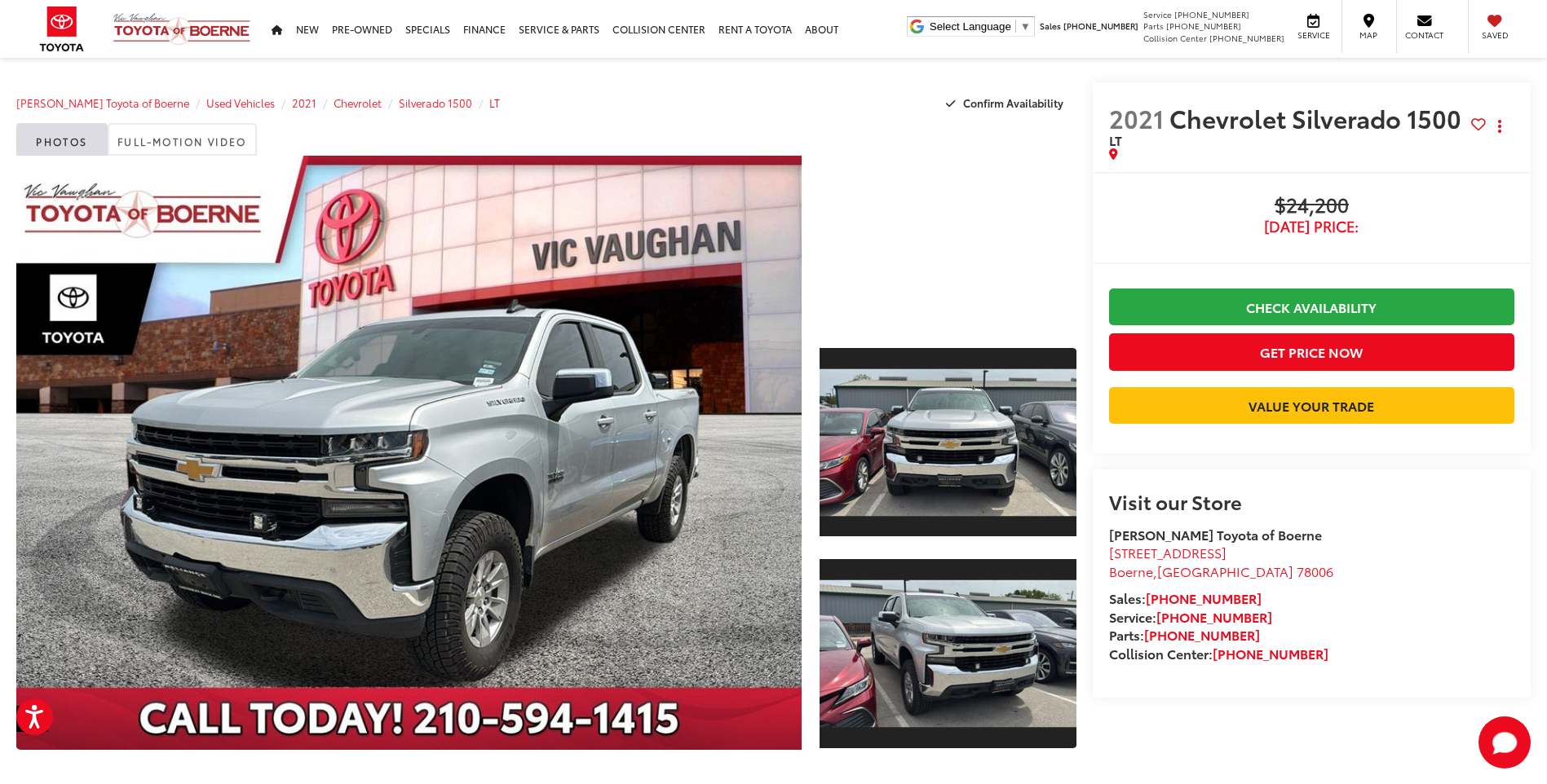
scroll to position [21, 0]
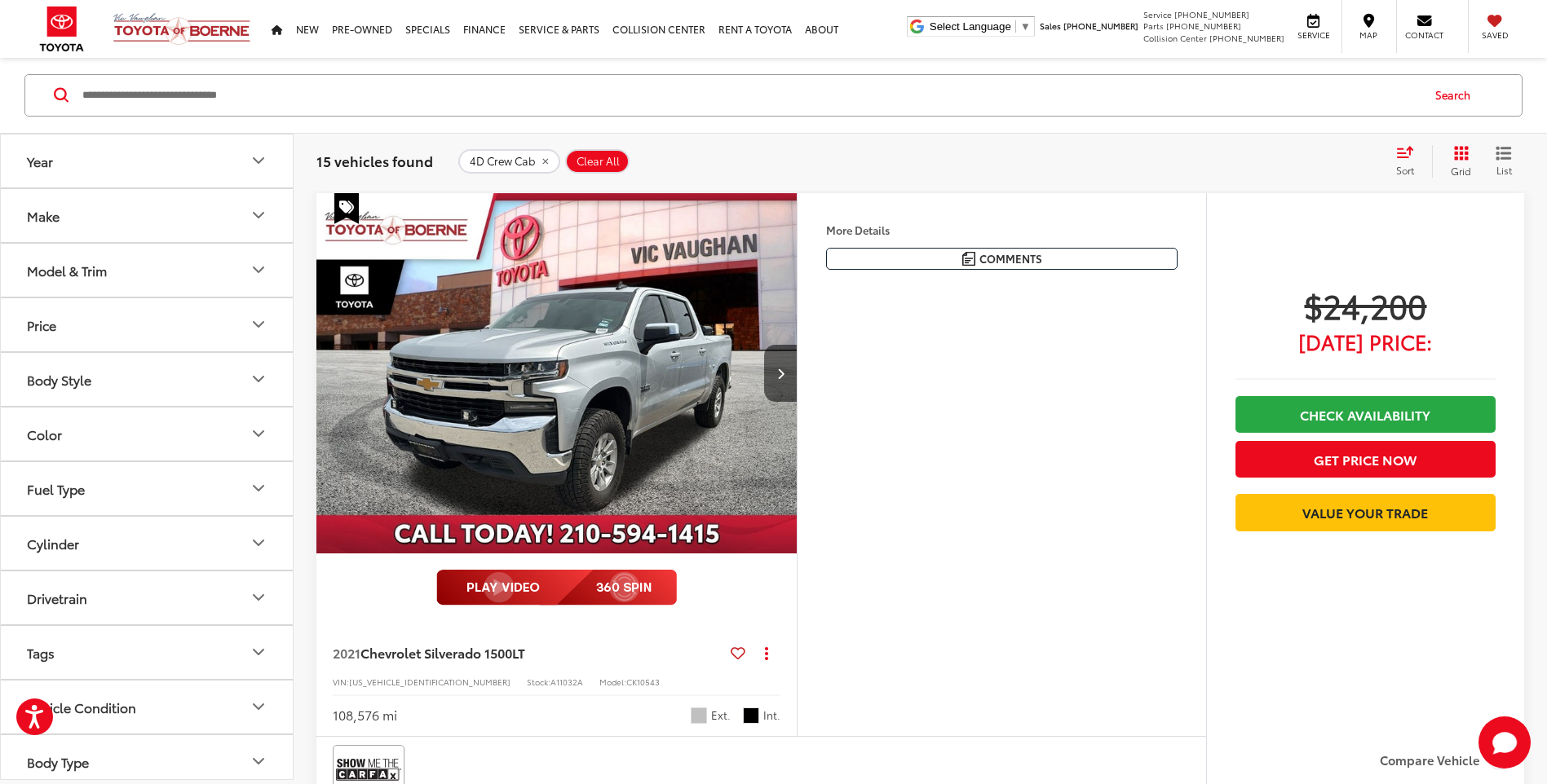
scroll to position [21, 0]
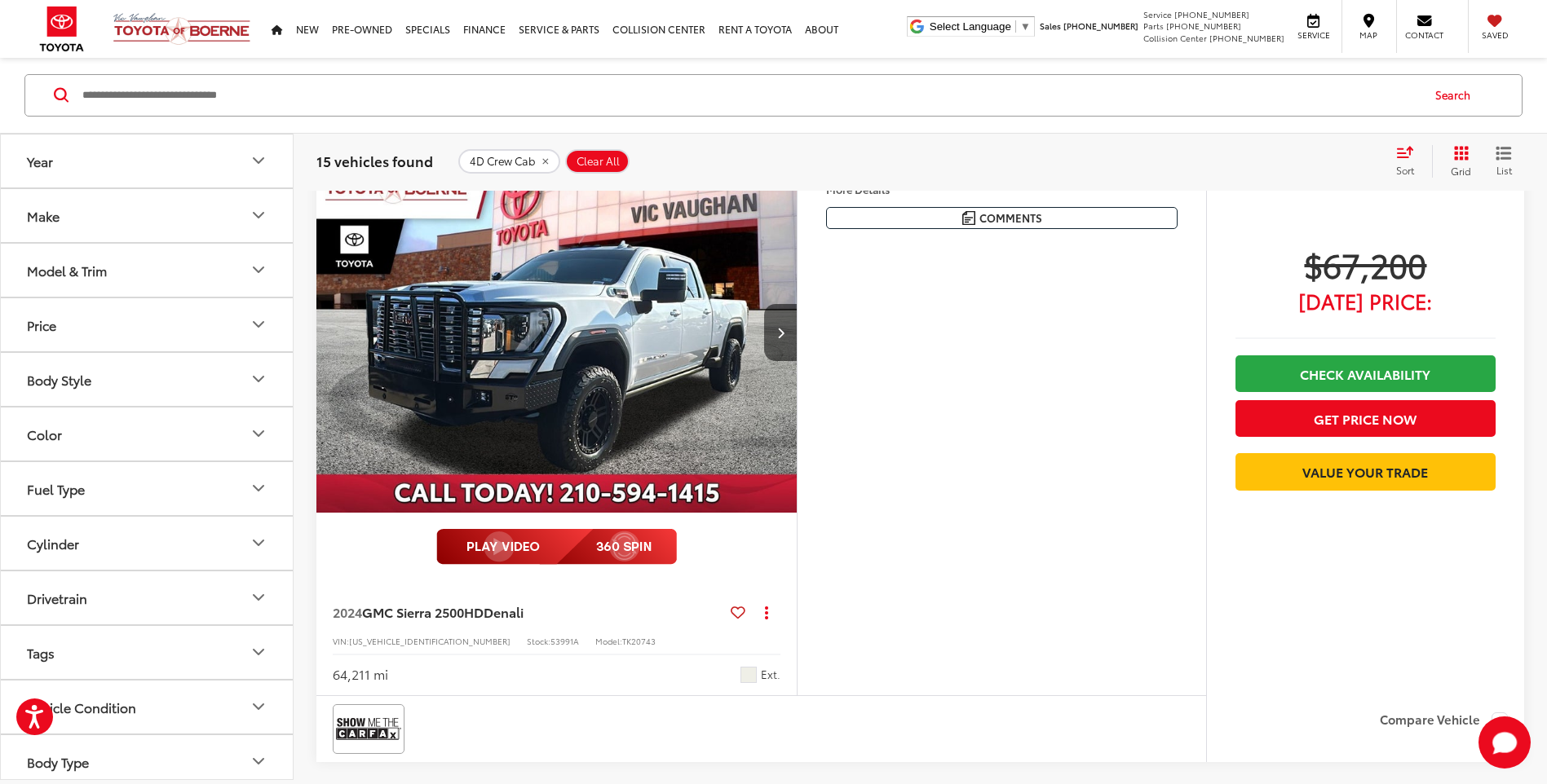
click at [1407, 155] on icon "Select sort value" at bounding box center [1405, 153] width 18 height 12
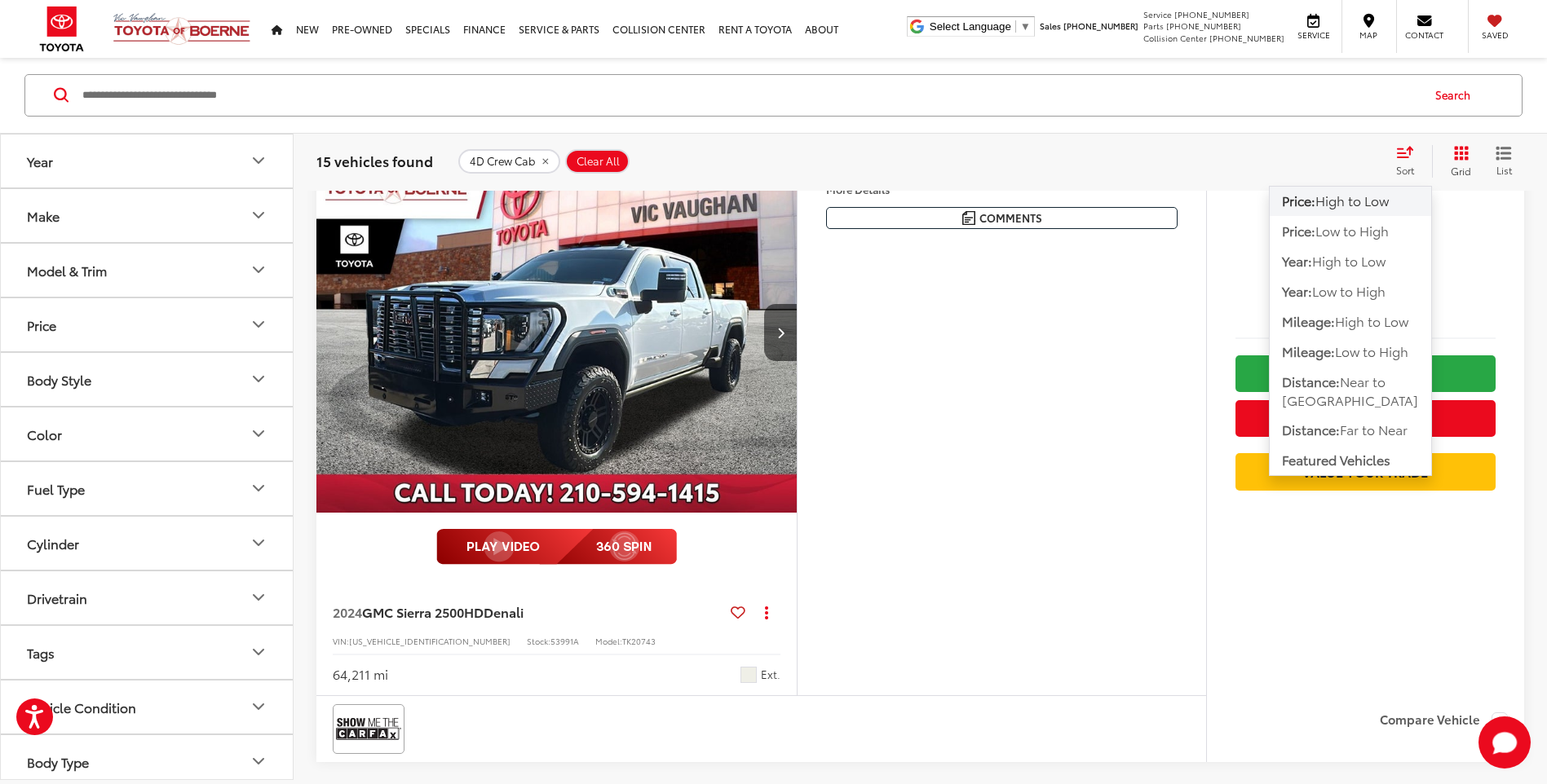
click at [1123, 164] on div "4D Crew Cab Clear All + 0" at bounding box center [920, 161] width 923 height 24
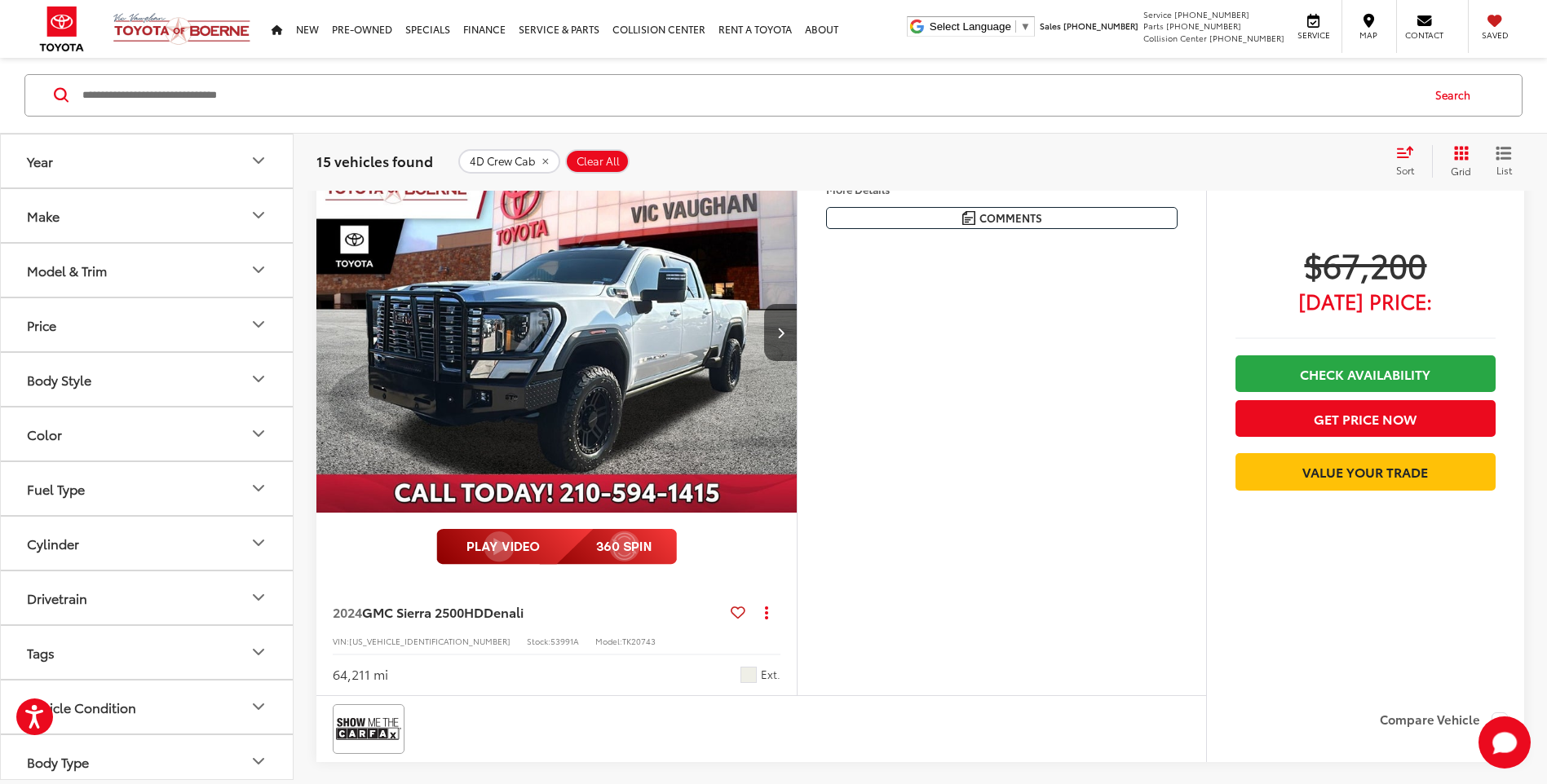
scroll to position [143, 0]
click at [788, 343] on button "Next image" at bounding box center [780, 333] width 33 height 57
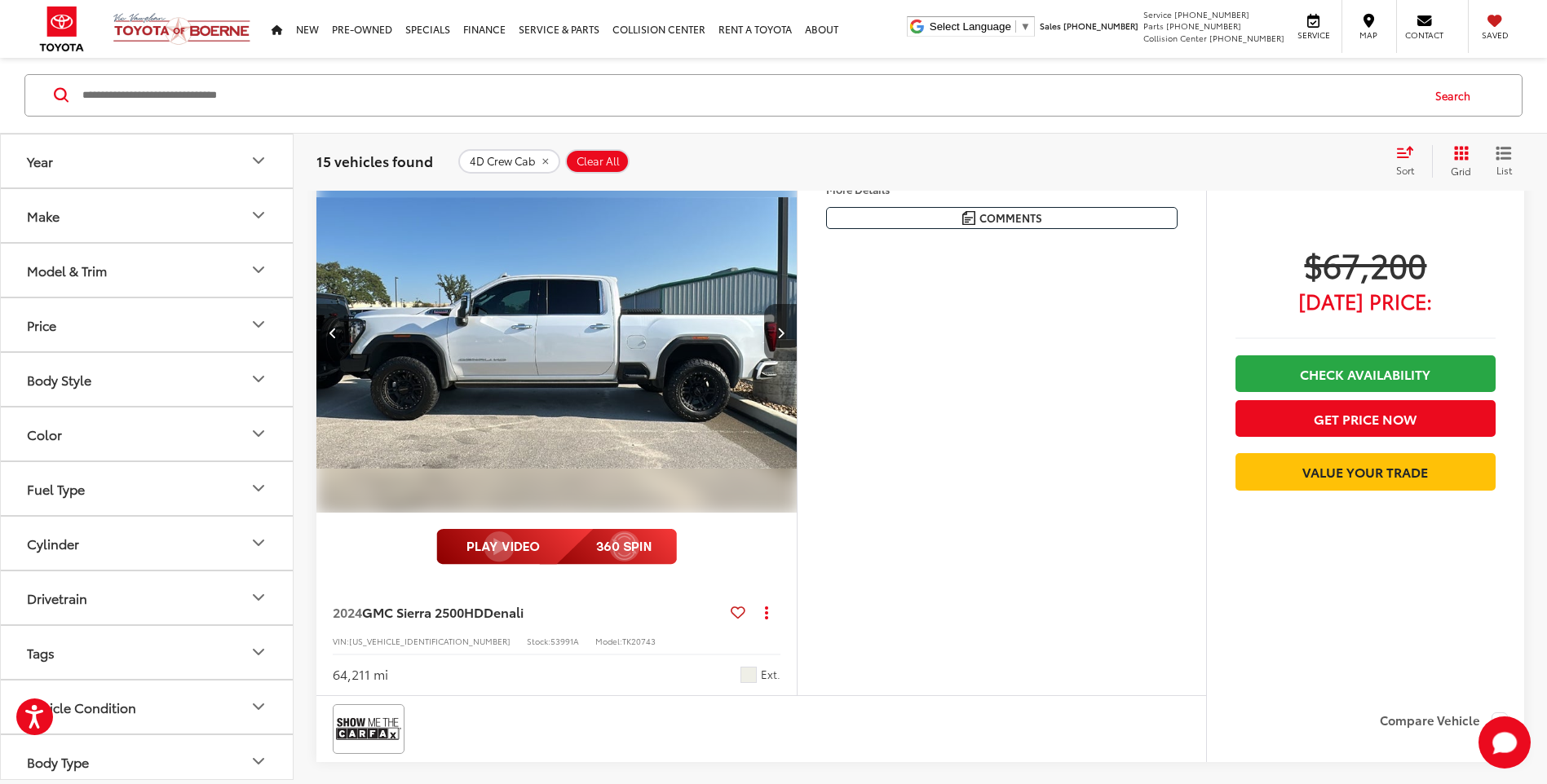
scroll to position [220, 0]
click at [788, 343] on button "Next image" at bounding box center [780, 333] width 33 height 57
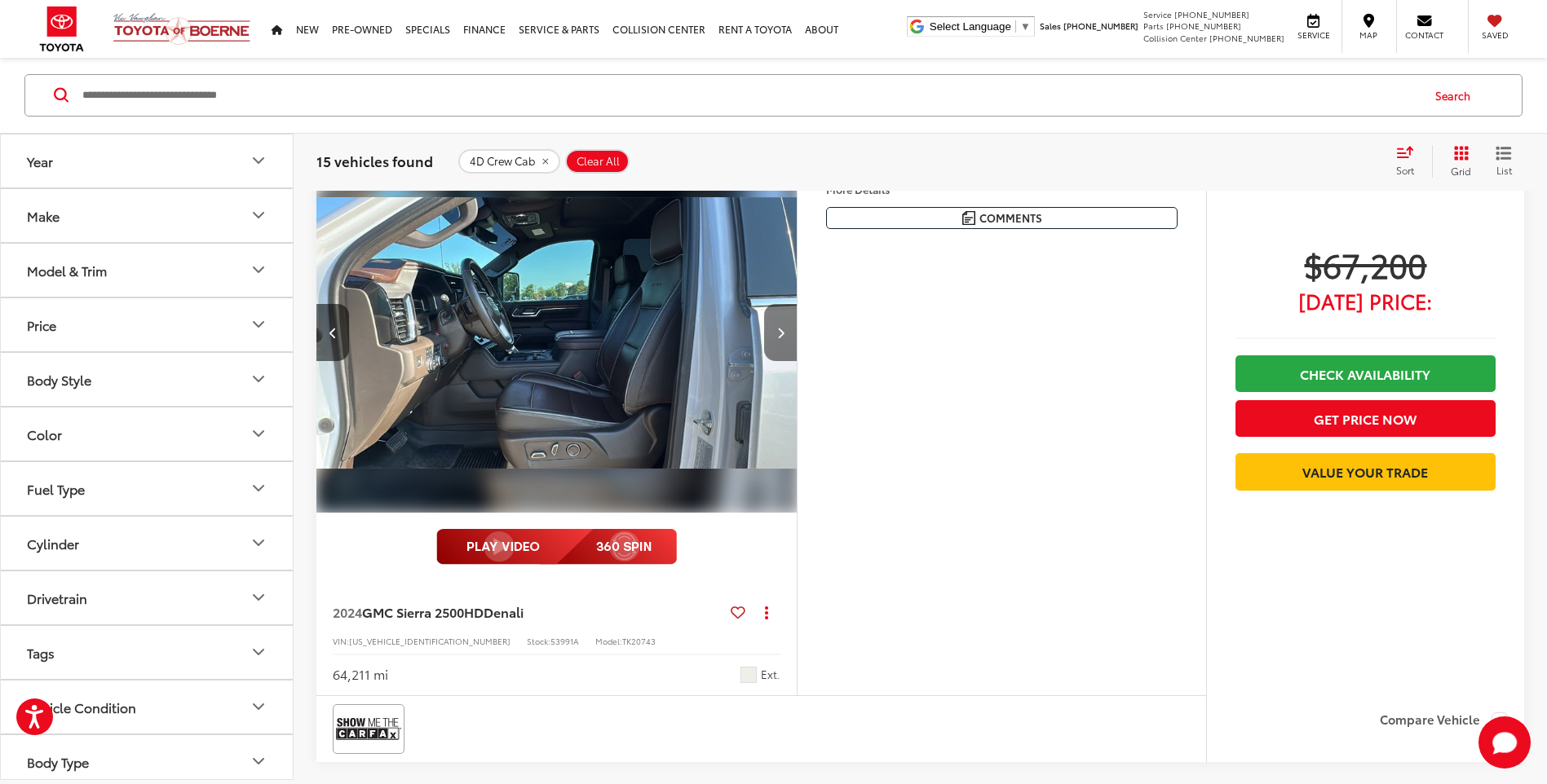
click at [788, 343] on button "Next image" at bounding box center [780, 333] width 33 height 57
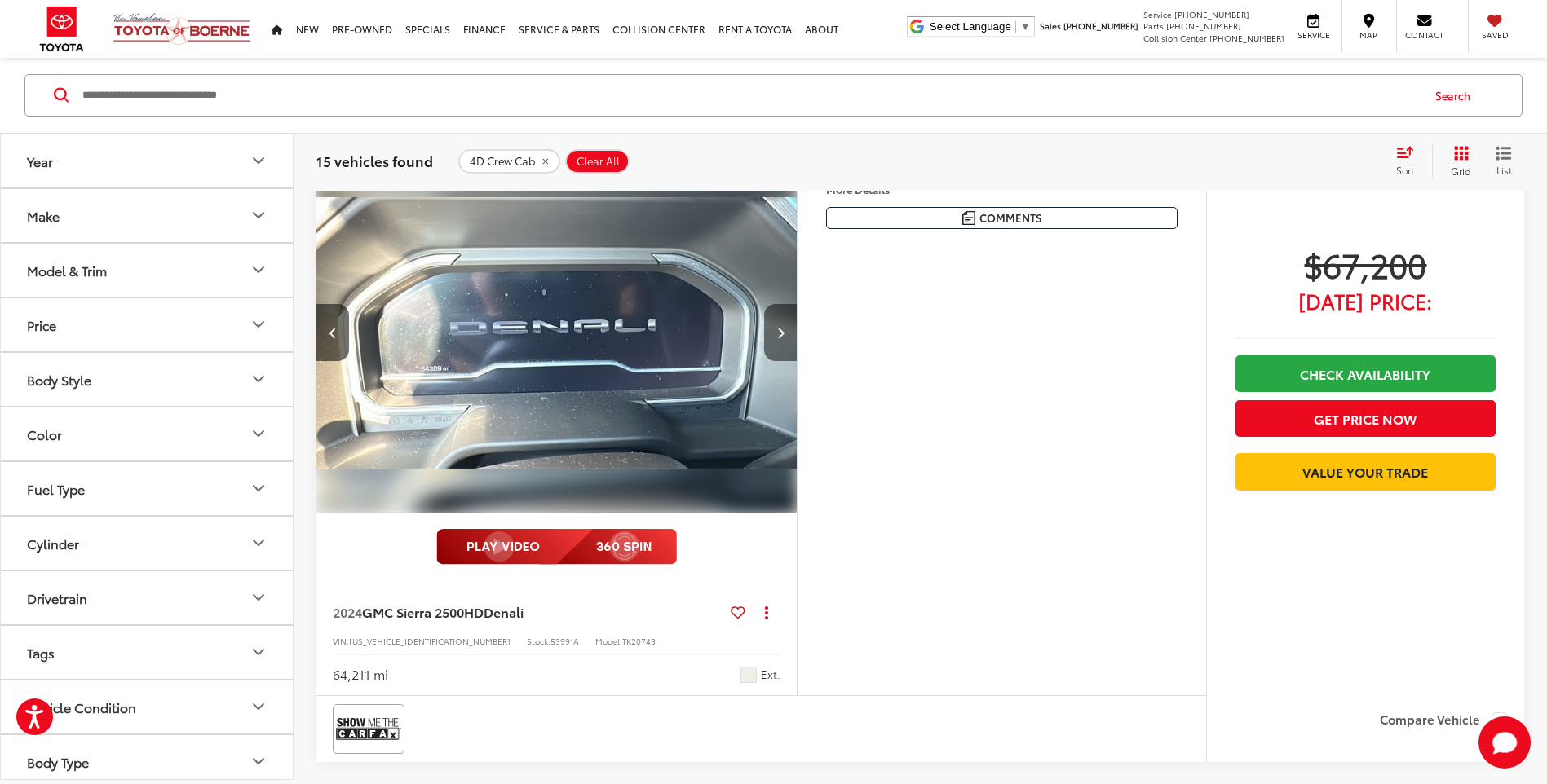
click at [788, 343] on button "Next image" at bounding box center [780, 333] width 33 height 57
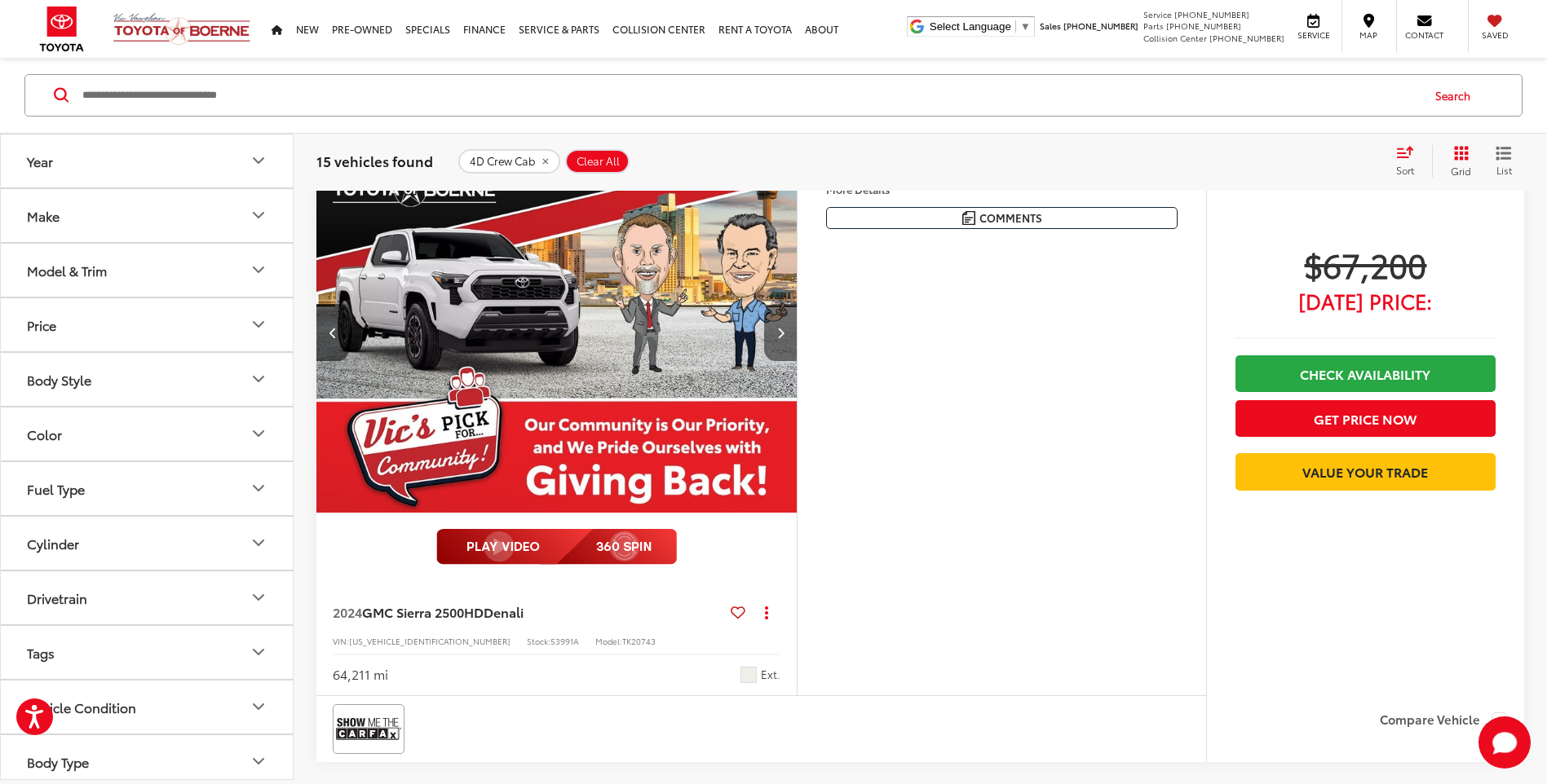
click at [788, 343] on button "Next image" at bounding box center [780, 333] width 33 height 57
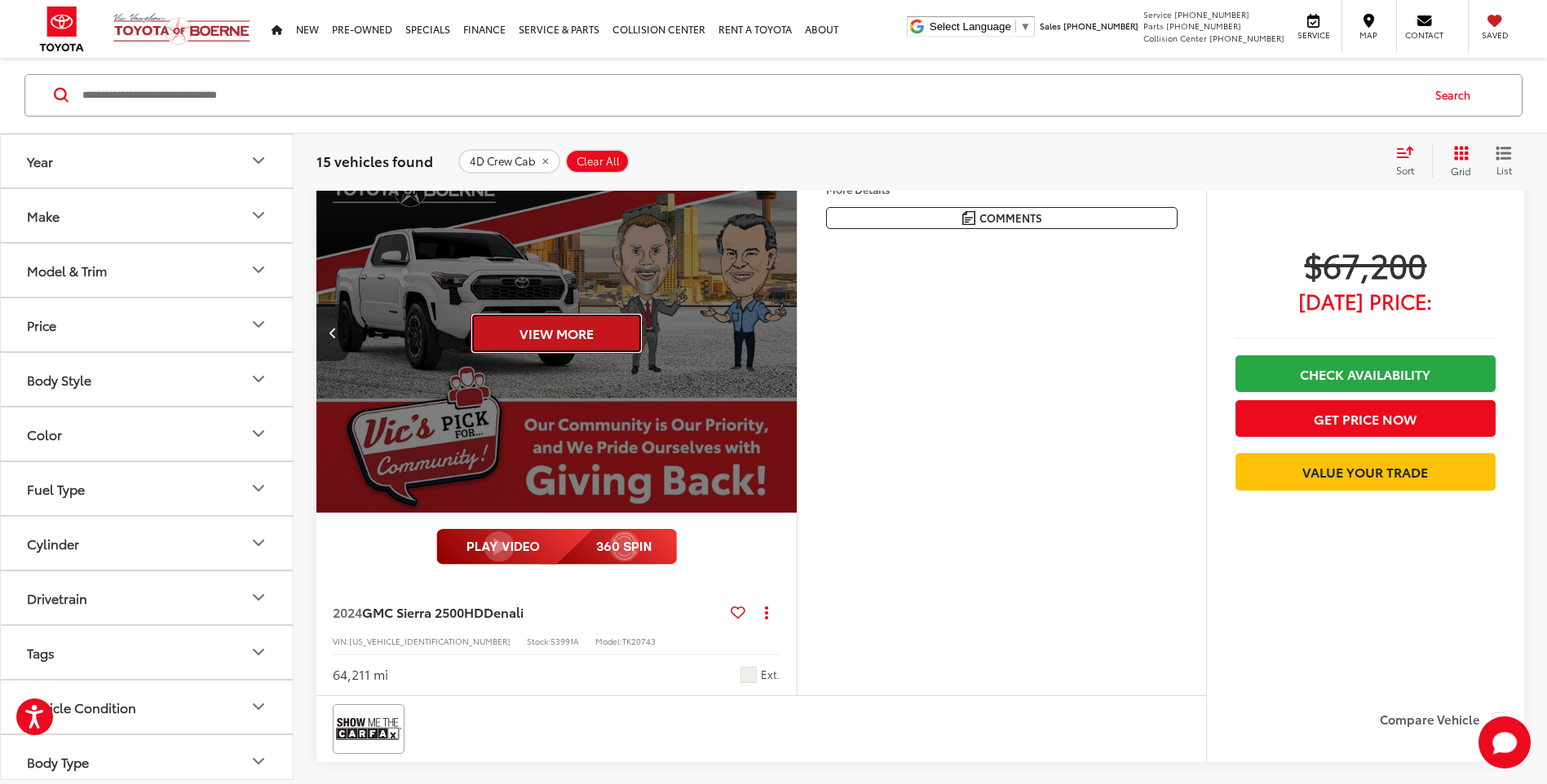
click at [577, 331] on button "View More" at bounding box center [556, 334] width 172 height 41
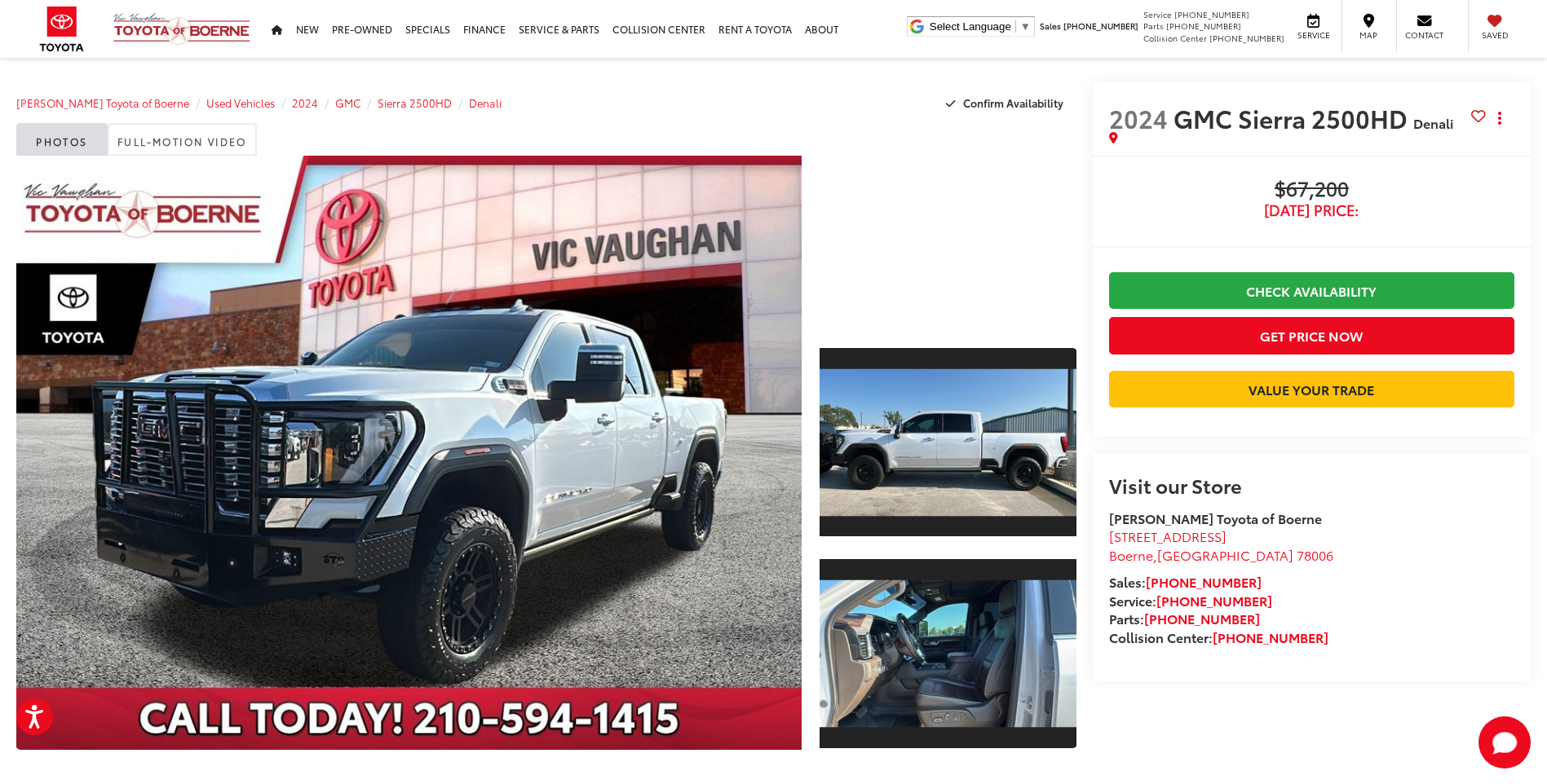
click at [917, 304] on div at bounding box center [947, 242] width 256 height 171
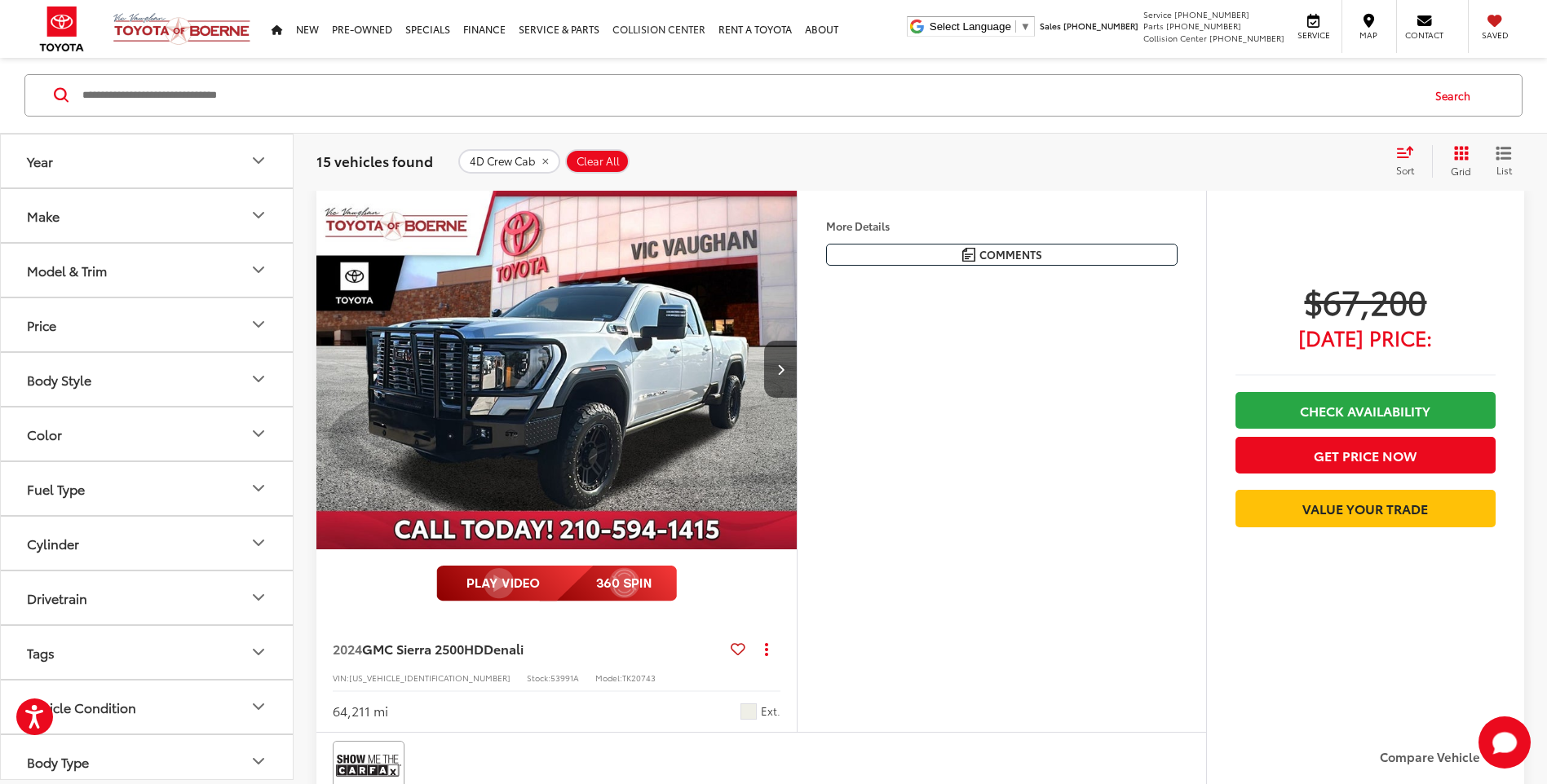
scroll to position [184, 0]
